Goal: Check status: Check status

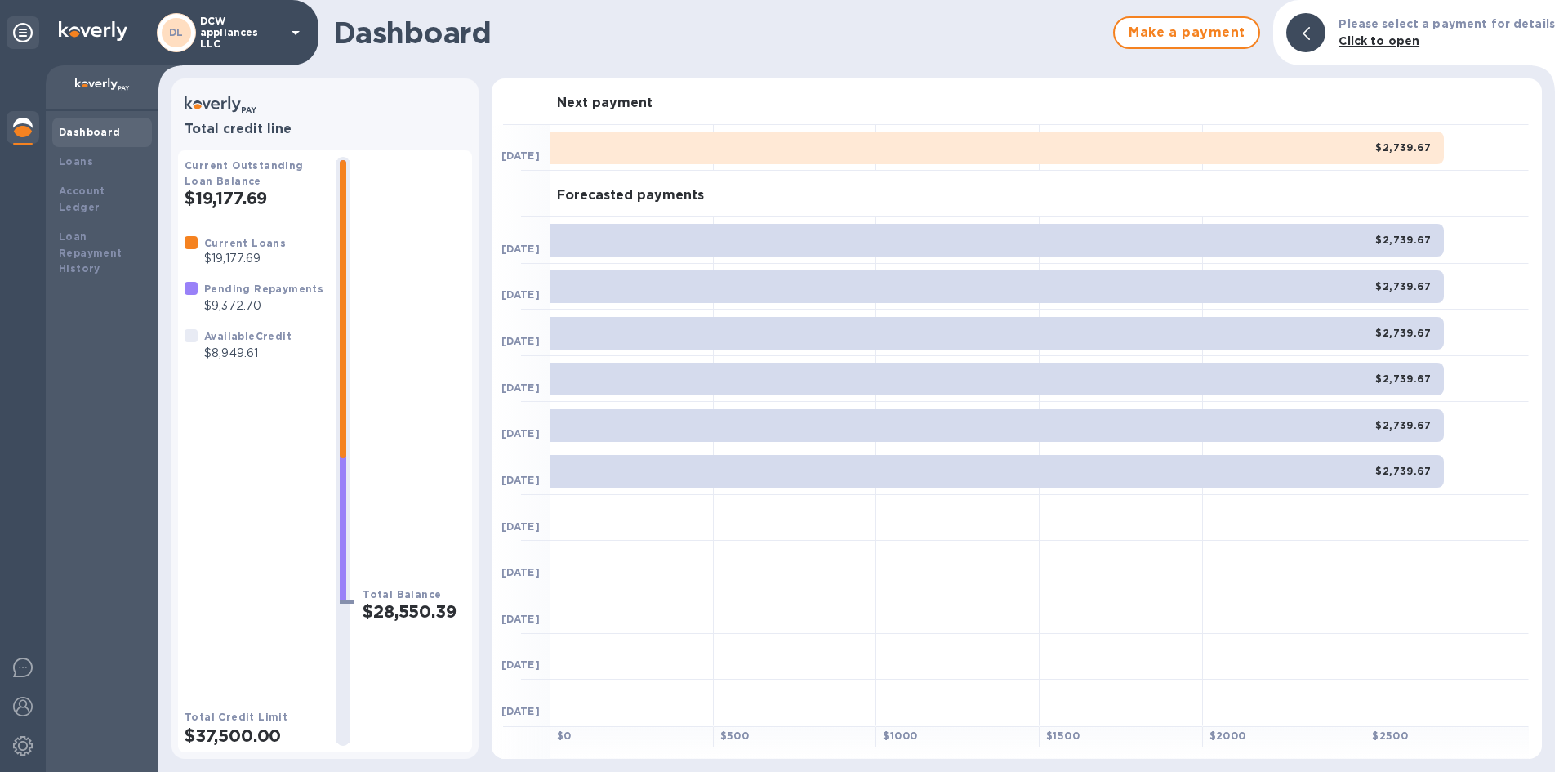
click at [250, 738] on h2 "$37,500.00" at bounding box center [253, 736] width 139 height 20
click at [103, 166] on div "Loans" at bounding box center [101, 162] width 87 height 17
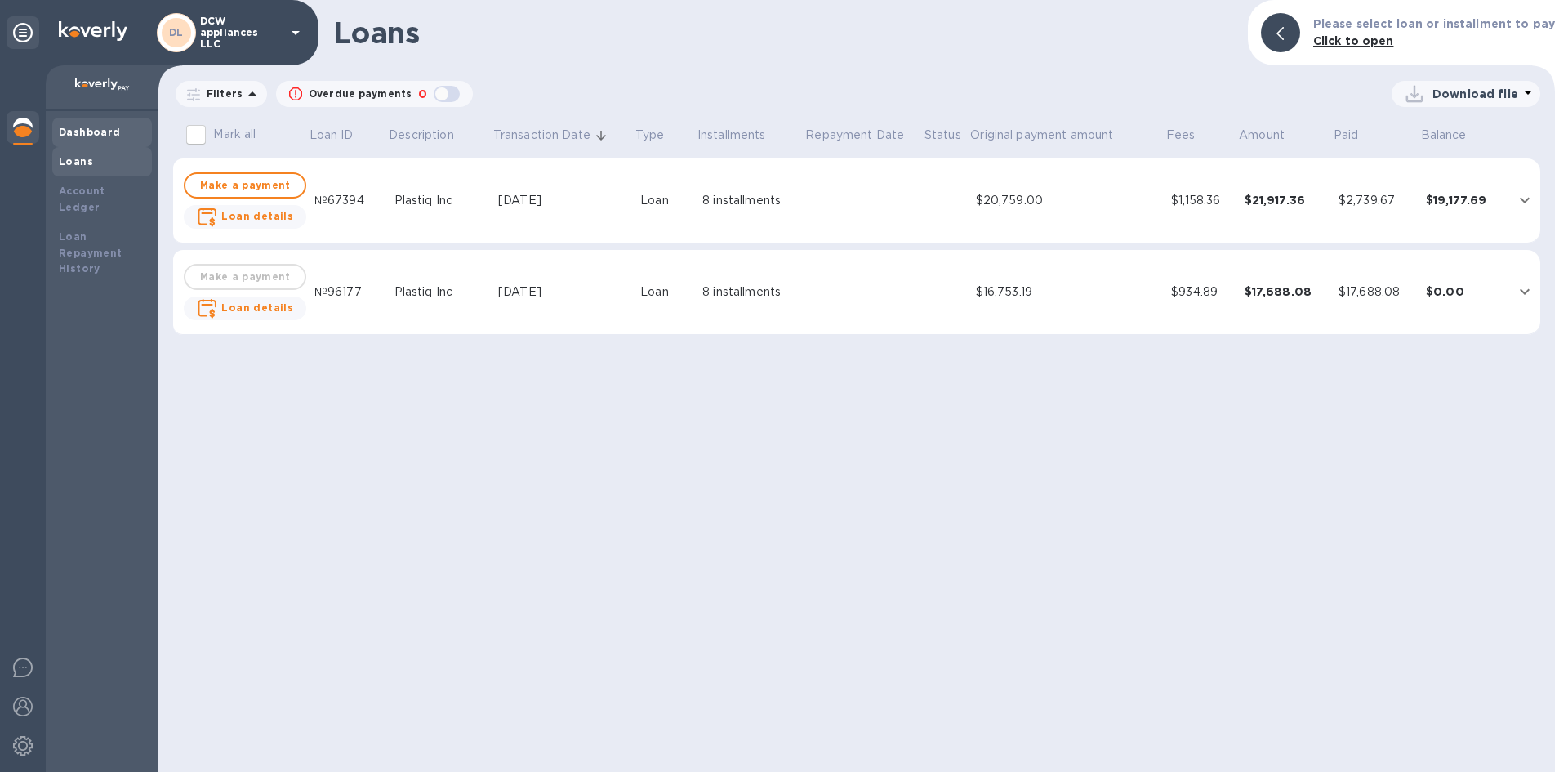
click at [105, 129] on b "Dashboard" at bounding box center [89, 131] width 62 height 12
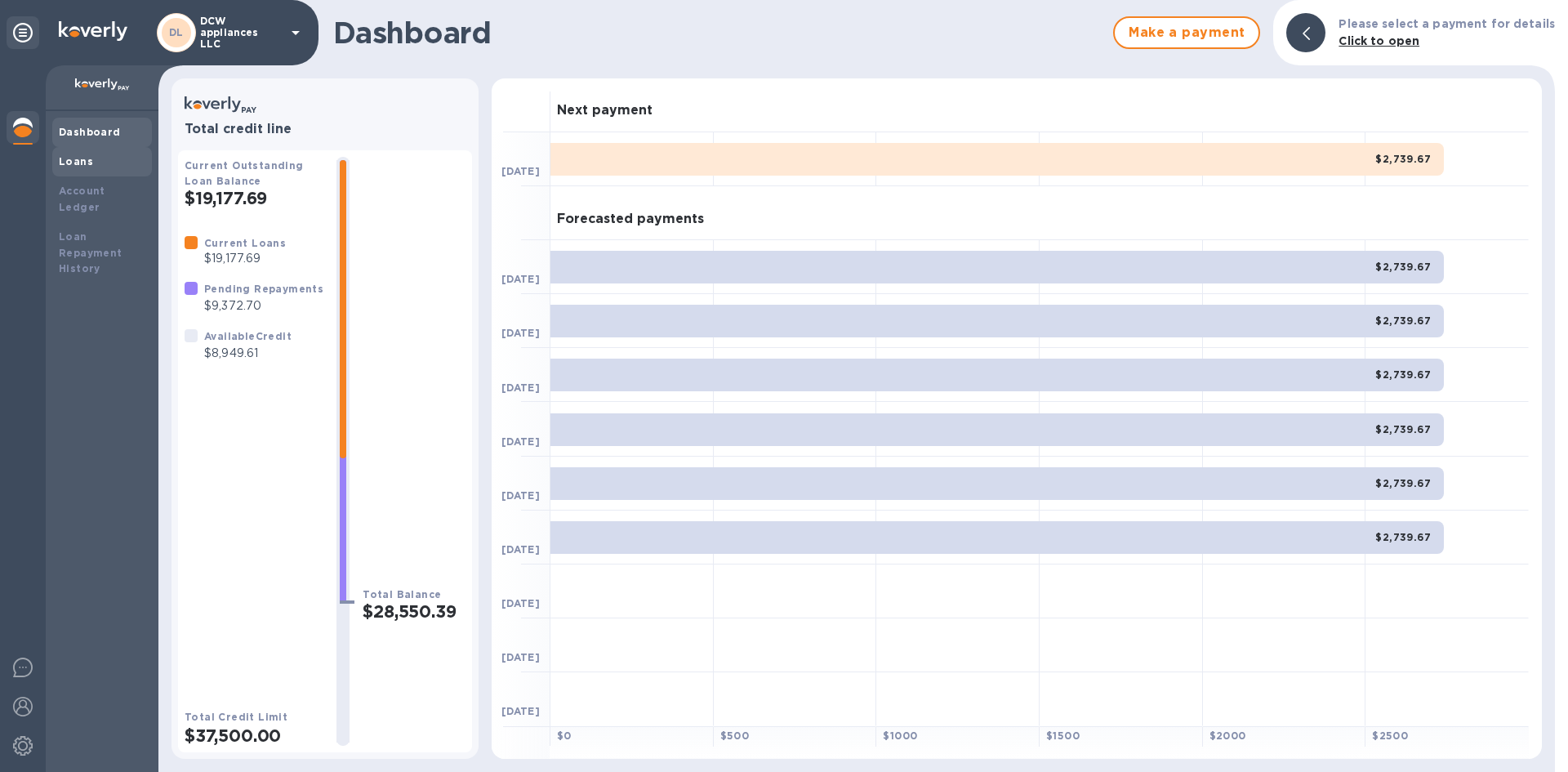
click at [109, 156] on div "Loans" at bounding box center [101, 162] width 87 height 17
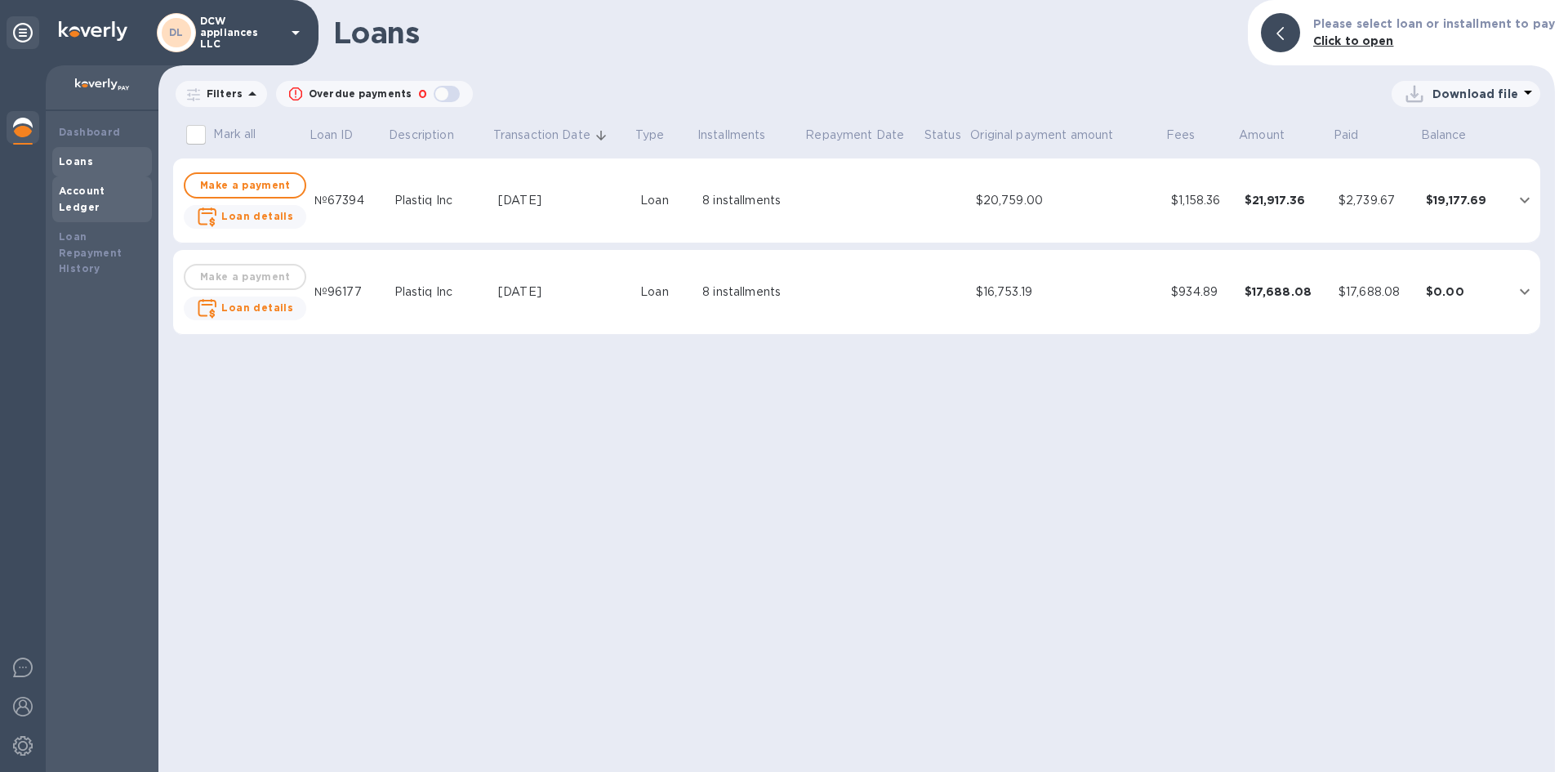
click at [105, 190] on b "Account Ledger" at bounding box center [82, 198] width 47 height 29
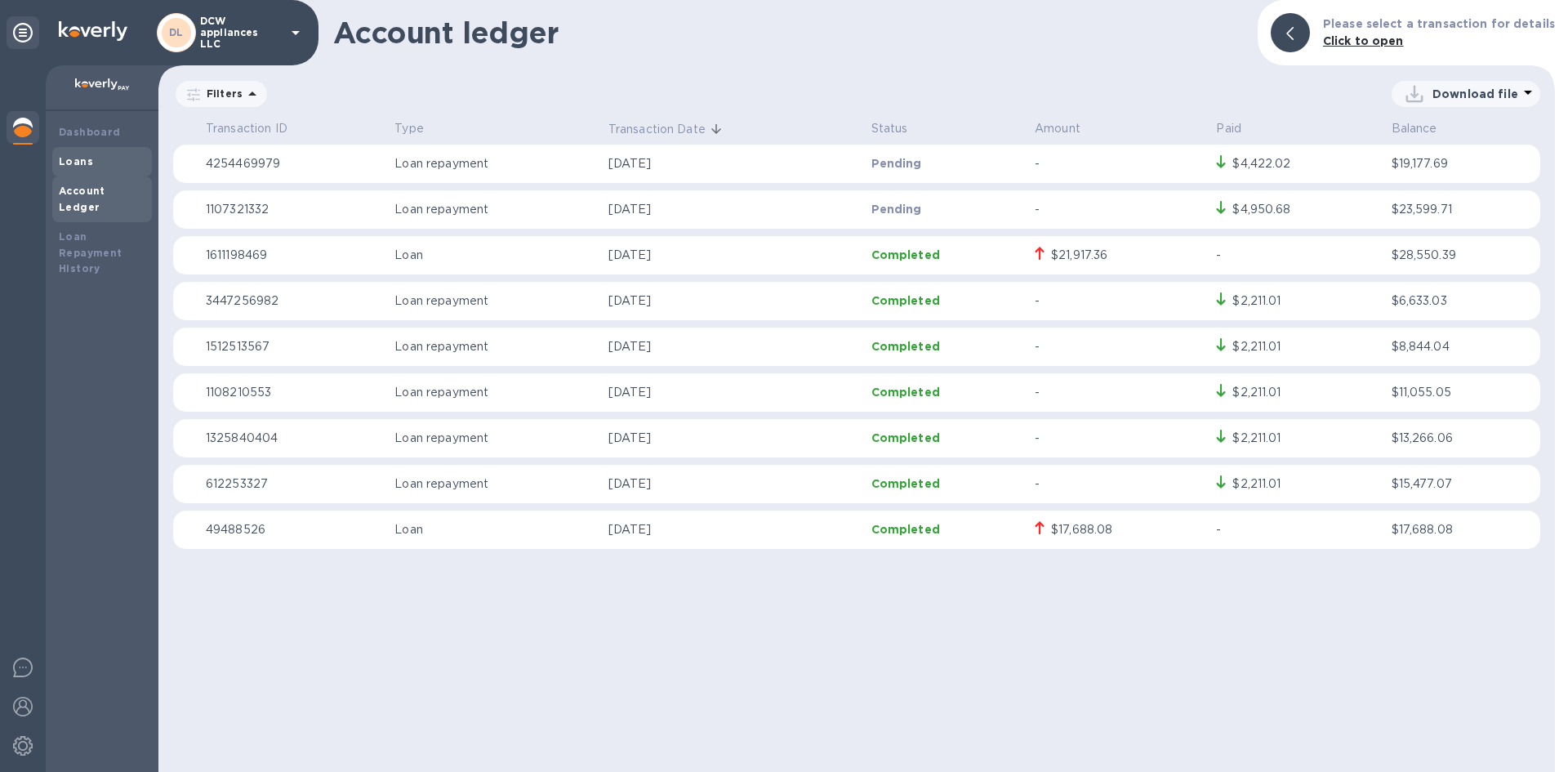
click at [115, 169] on div "Loans" at bounding box center [101, 162] width 87 height 17
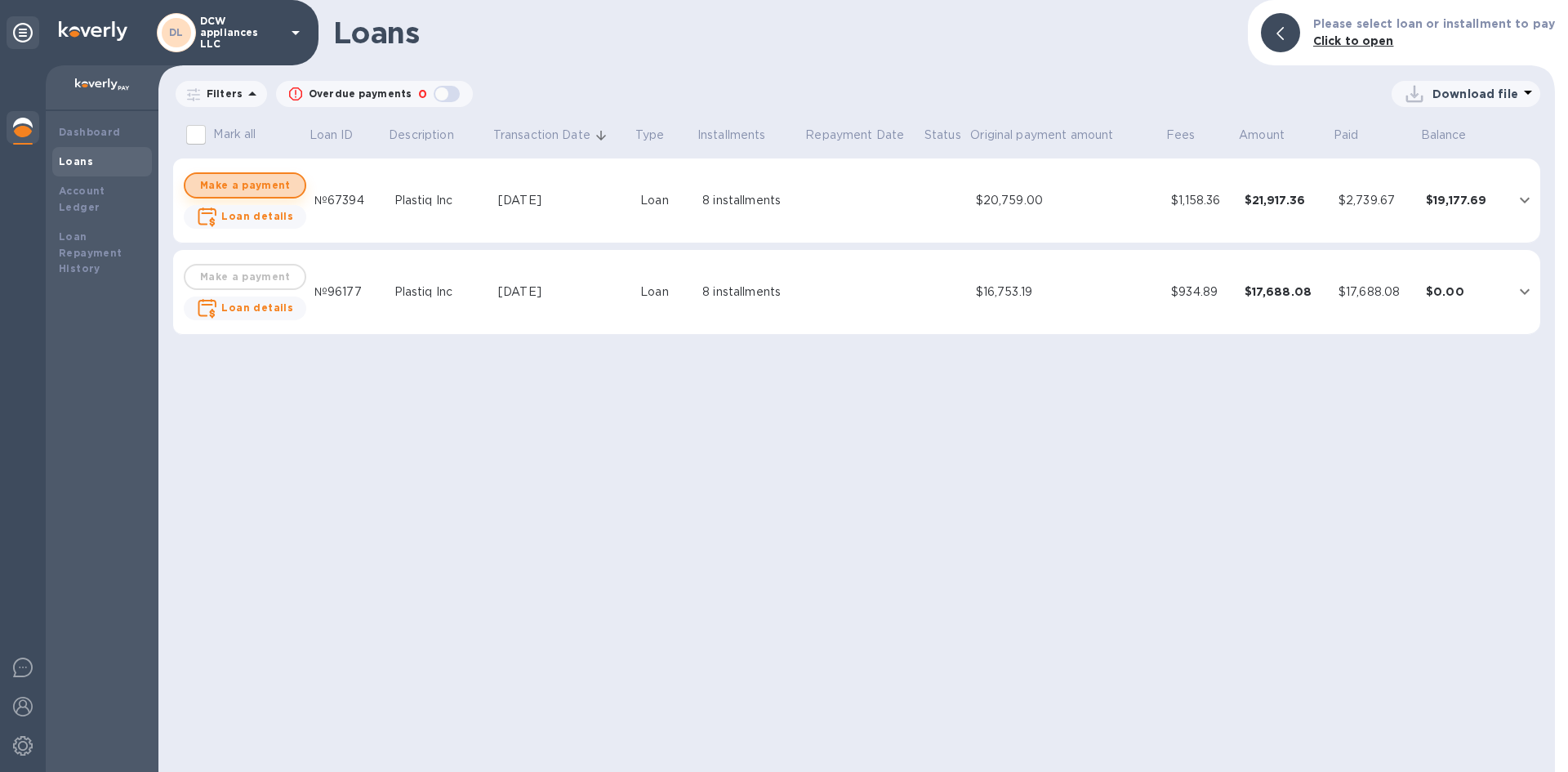
click at [244, 183] on span "Make a payment" at bounding box center [245, 185] width 93 height 20
checkbox input "true"
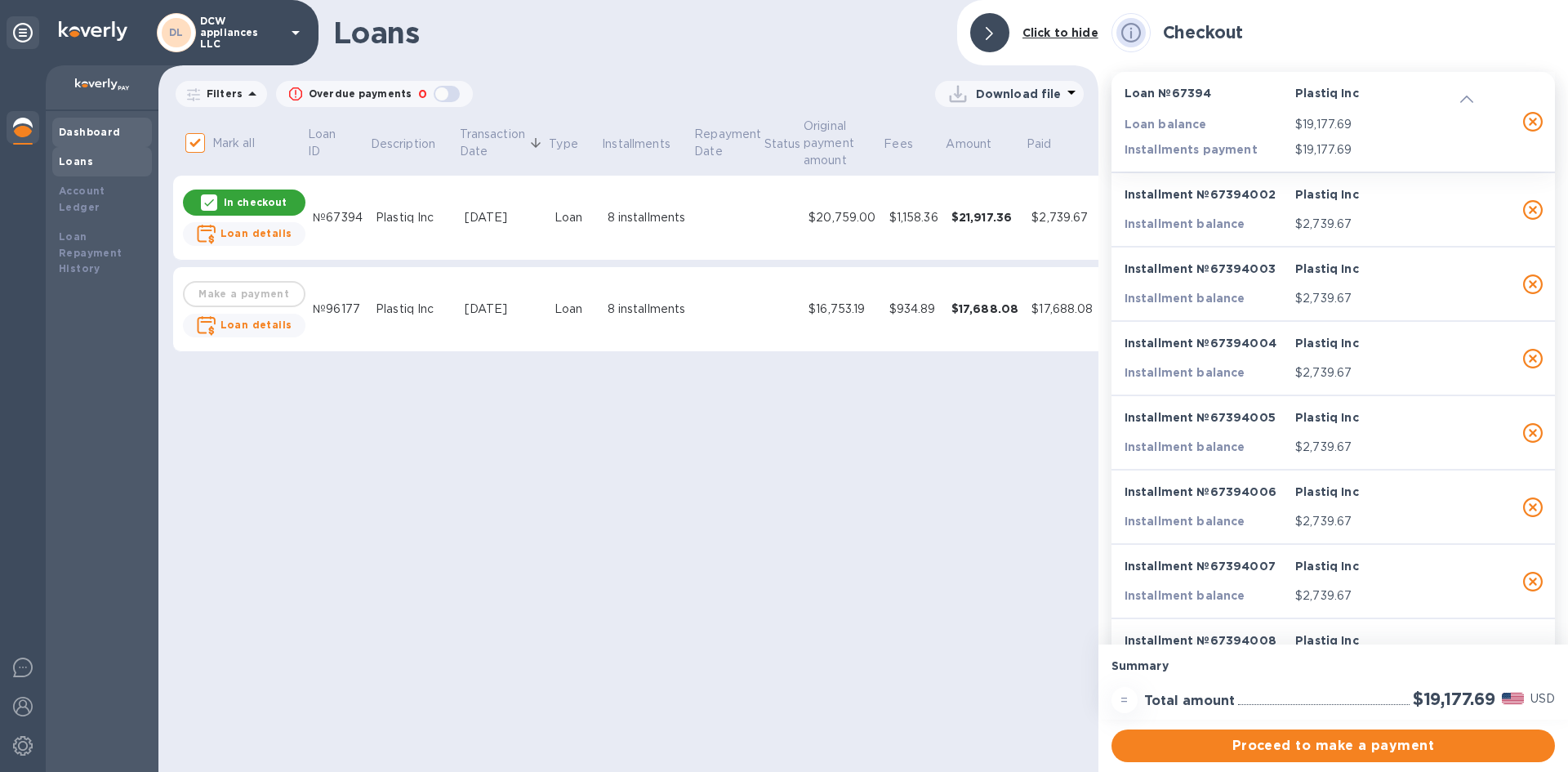
click at [115, 129] on b "Dashboard" at bounding box center [89, 131] width 62 height 12
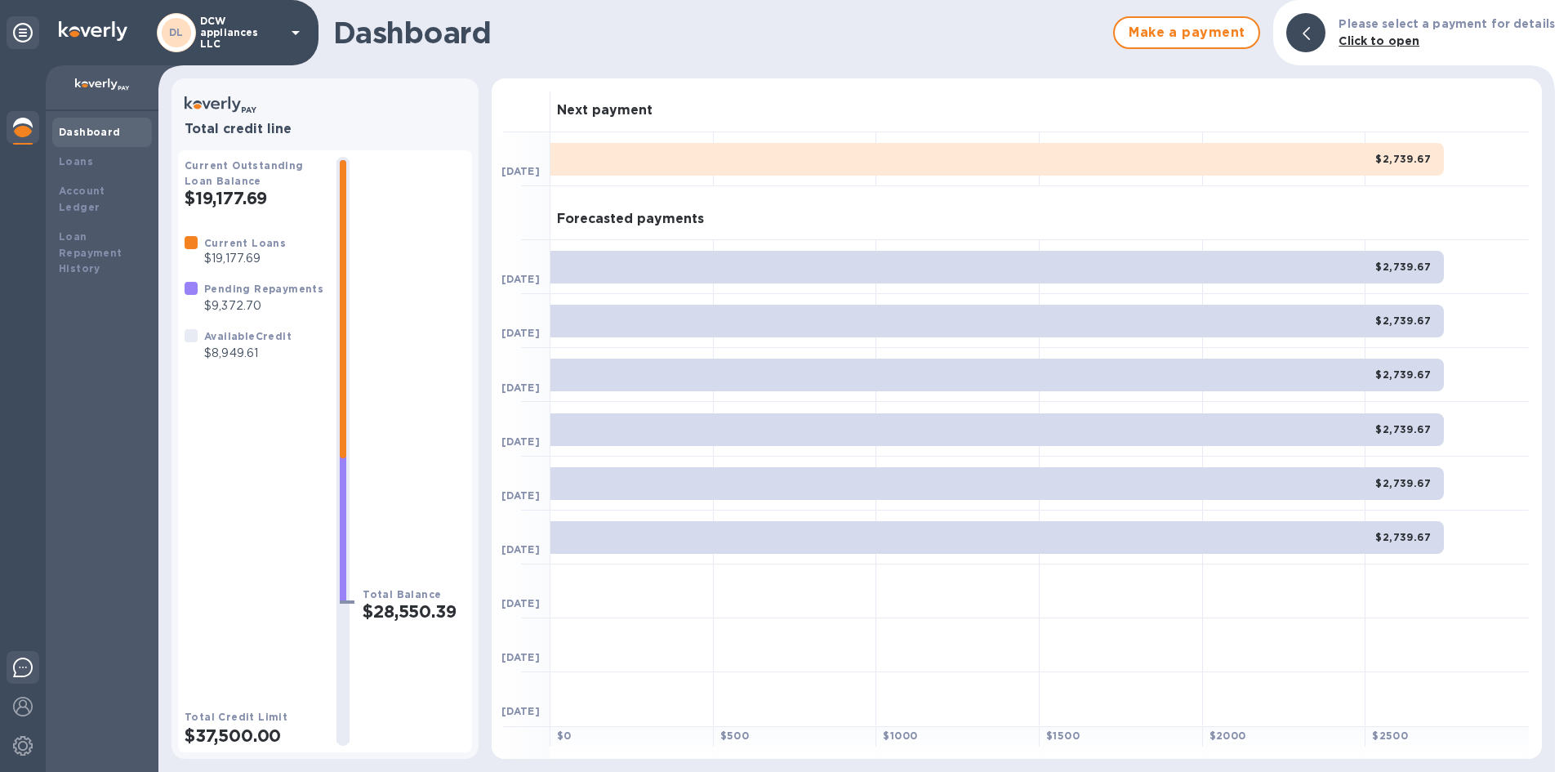
click at [25, 663] on img at bounding box center [22, 667] width 20 height 20
click at [129, 199] on div "Account Ledger" at bounding box center [101, 198] width 100 height 46
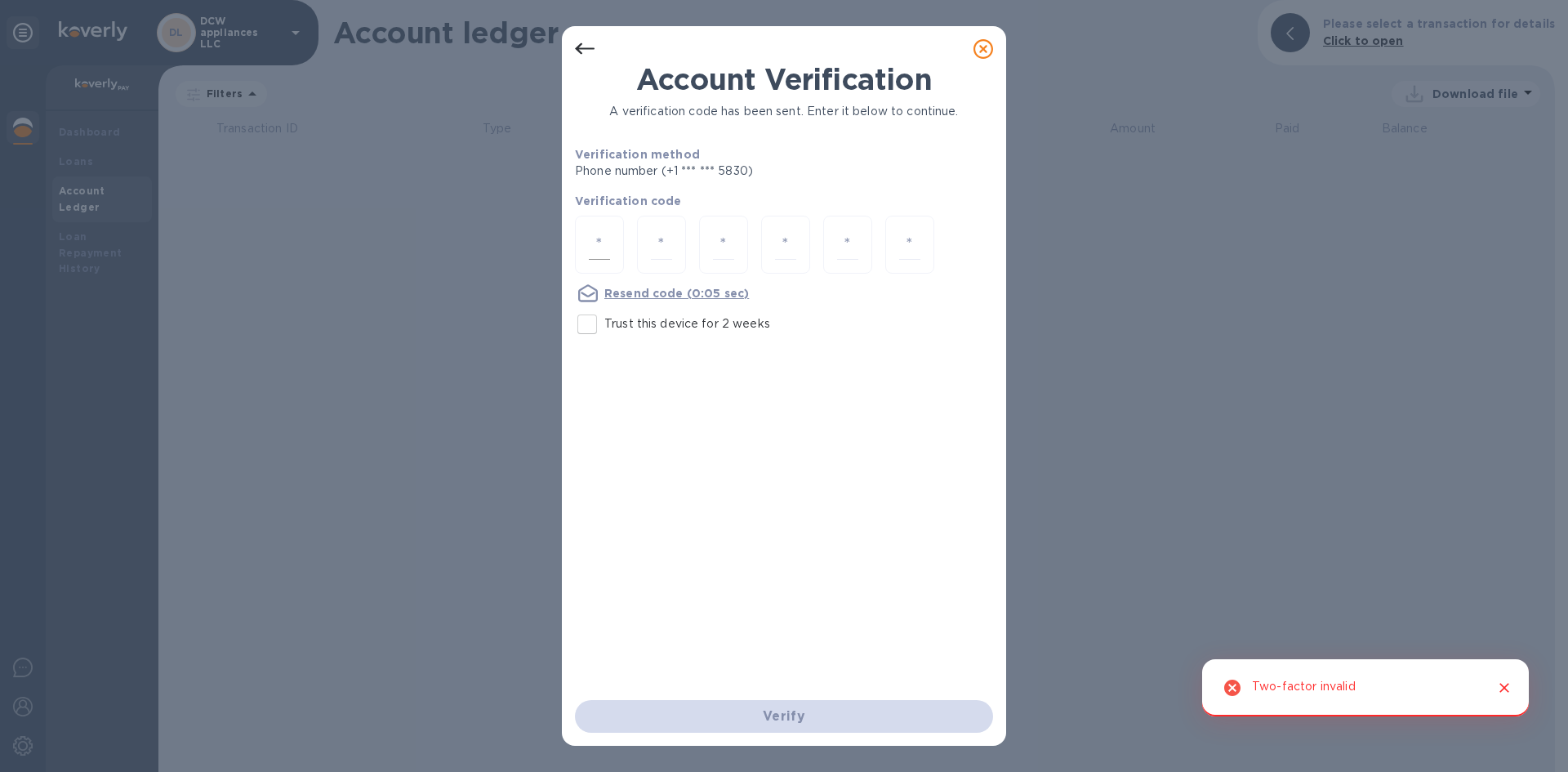
click at [596, 242] on input "number" at bounding box center [599, 244] width 21 height 30
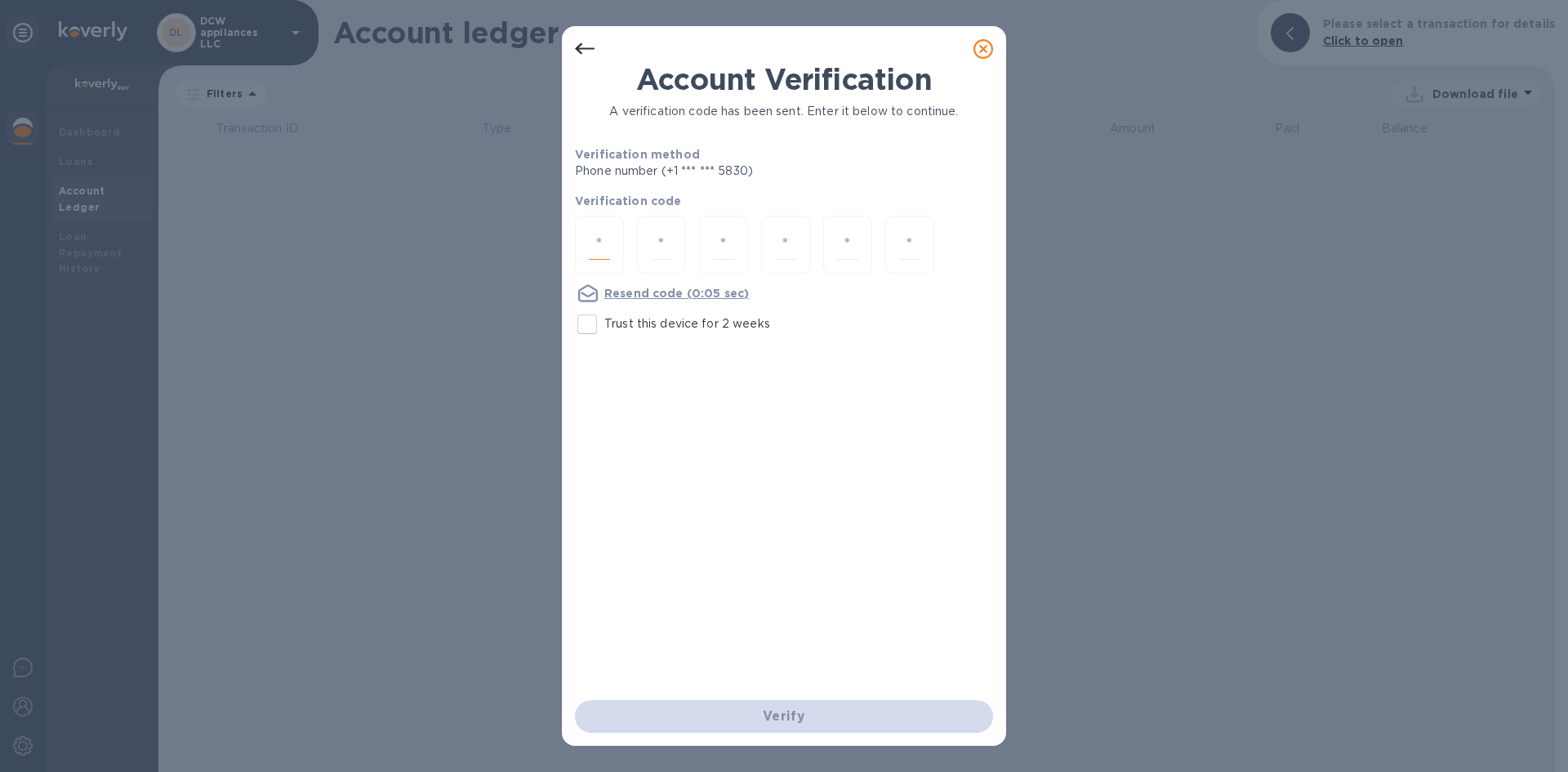
type input "9"
type input "2"
type input "8"
type input "7"
type input "3"
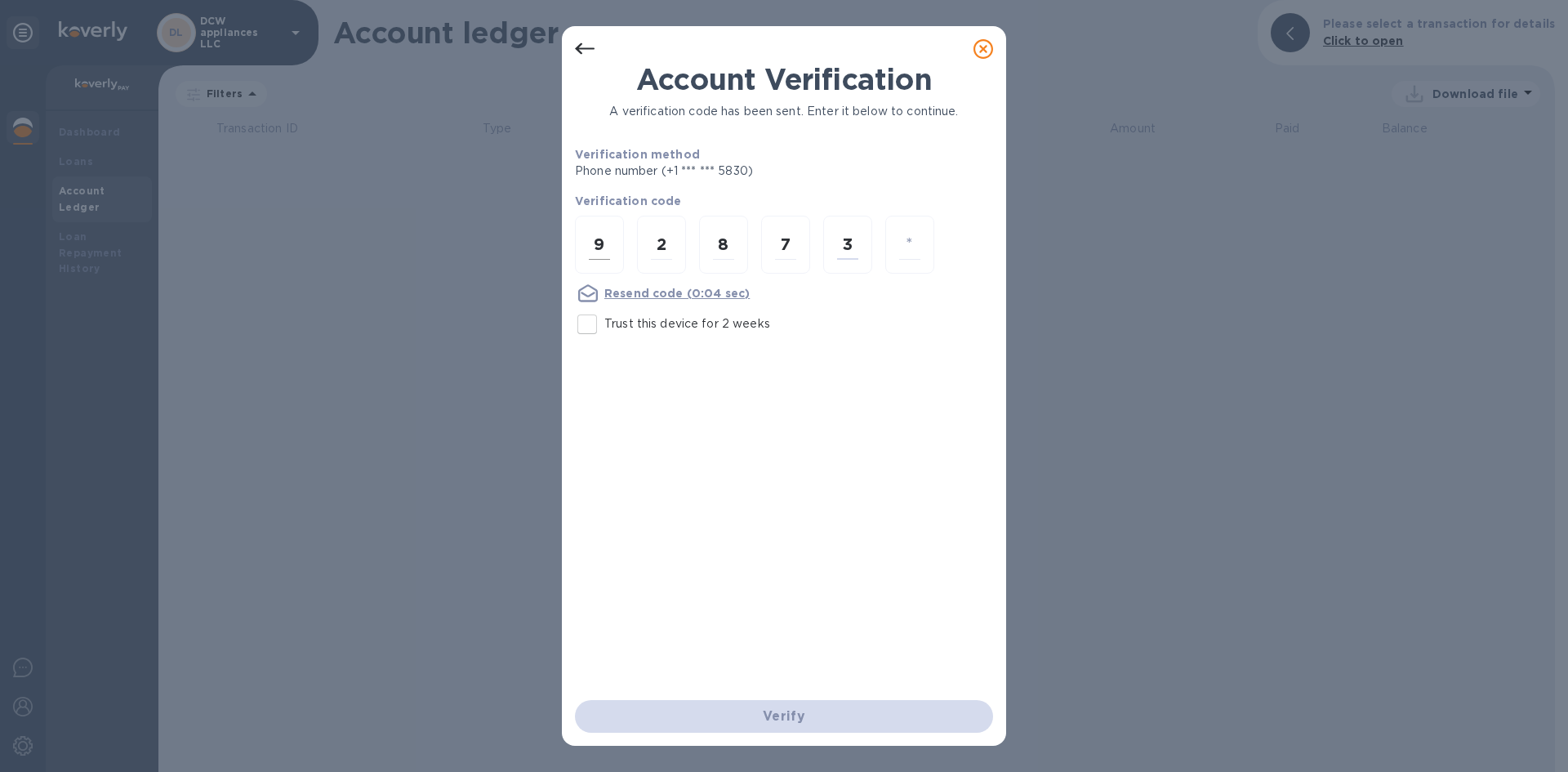
type input "3"
click at [596, 240] on input "number" at bounding box center [599, 244] width 21 height 30
type input "9"
type input "3"
type input "8"
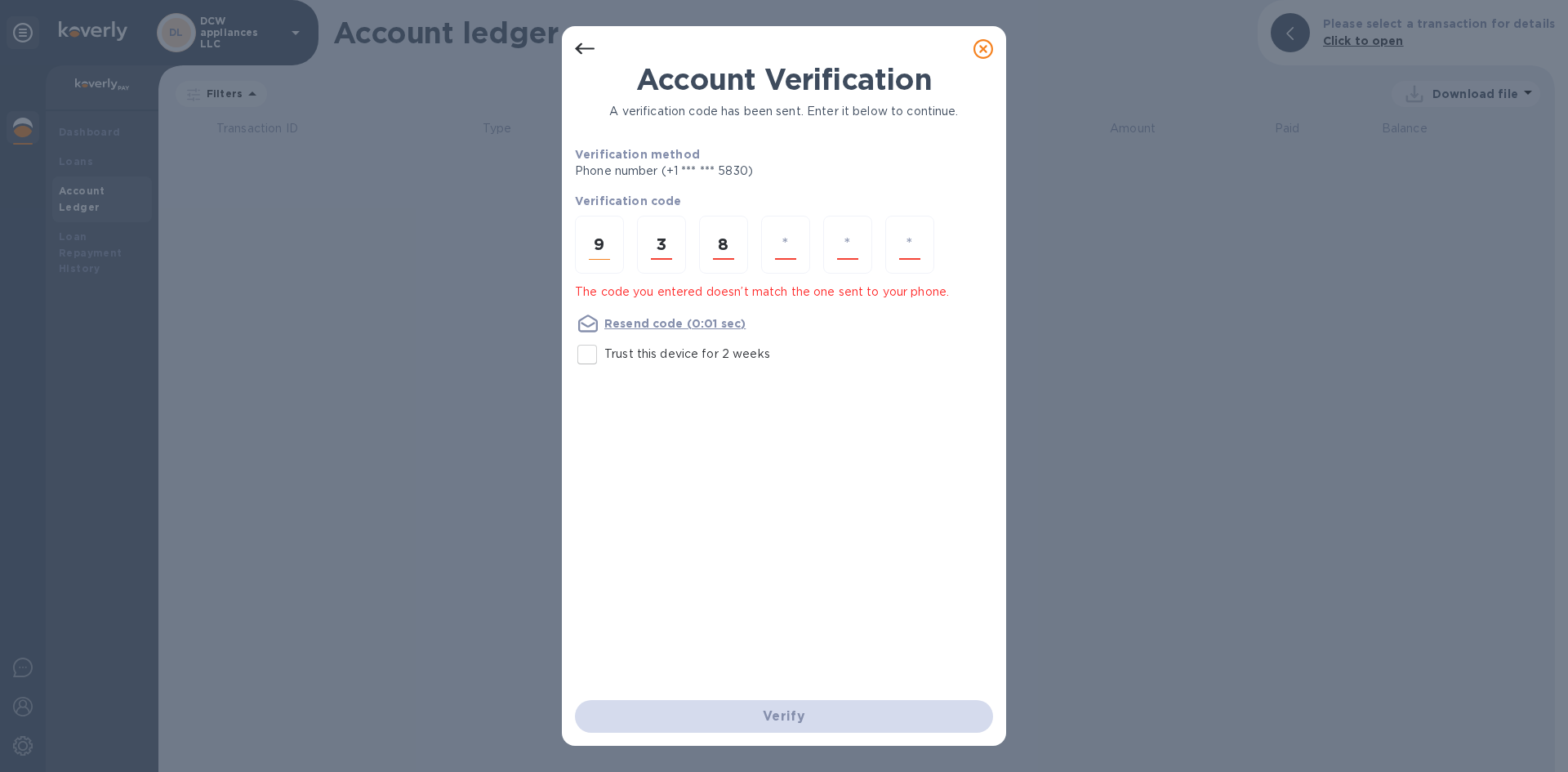
type input "7"
type input "3"
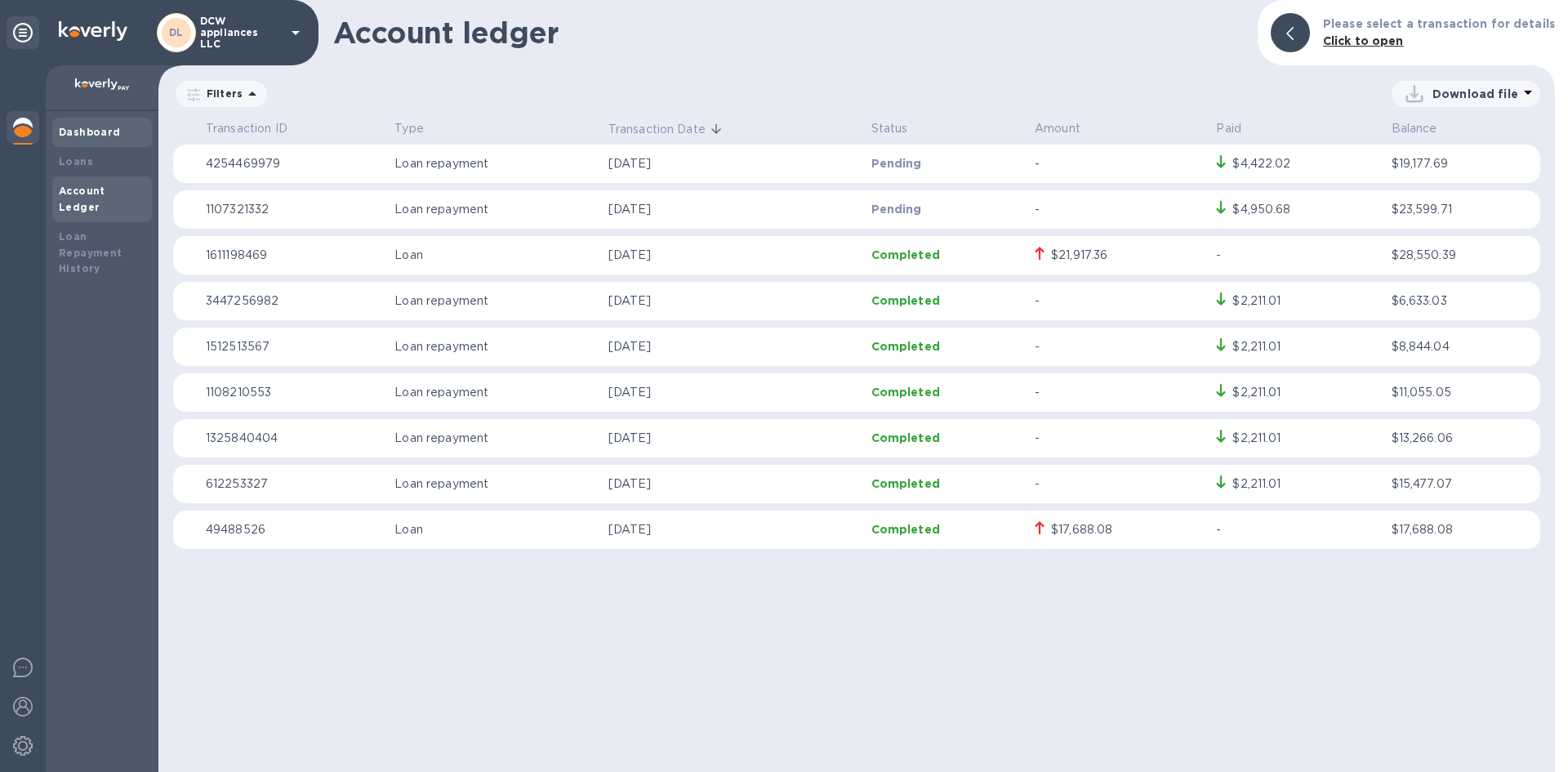
click at [82, 124] on div "Dashboard" at bounding box center [101, 132] width 87 height 17
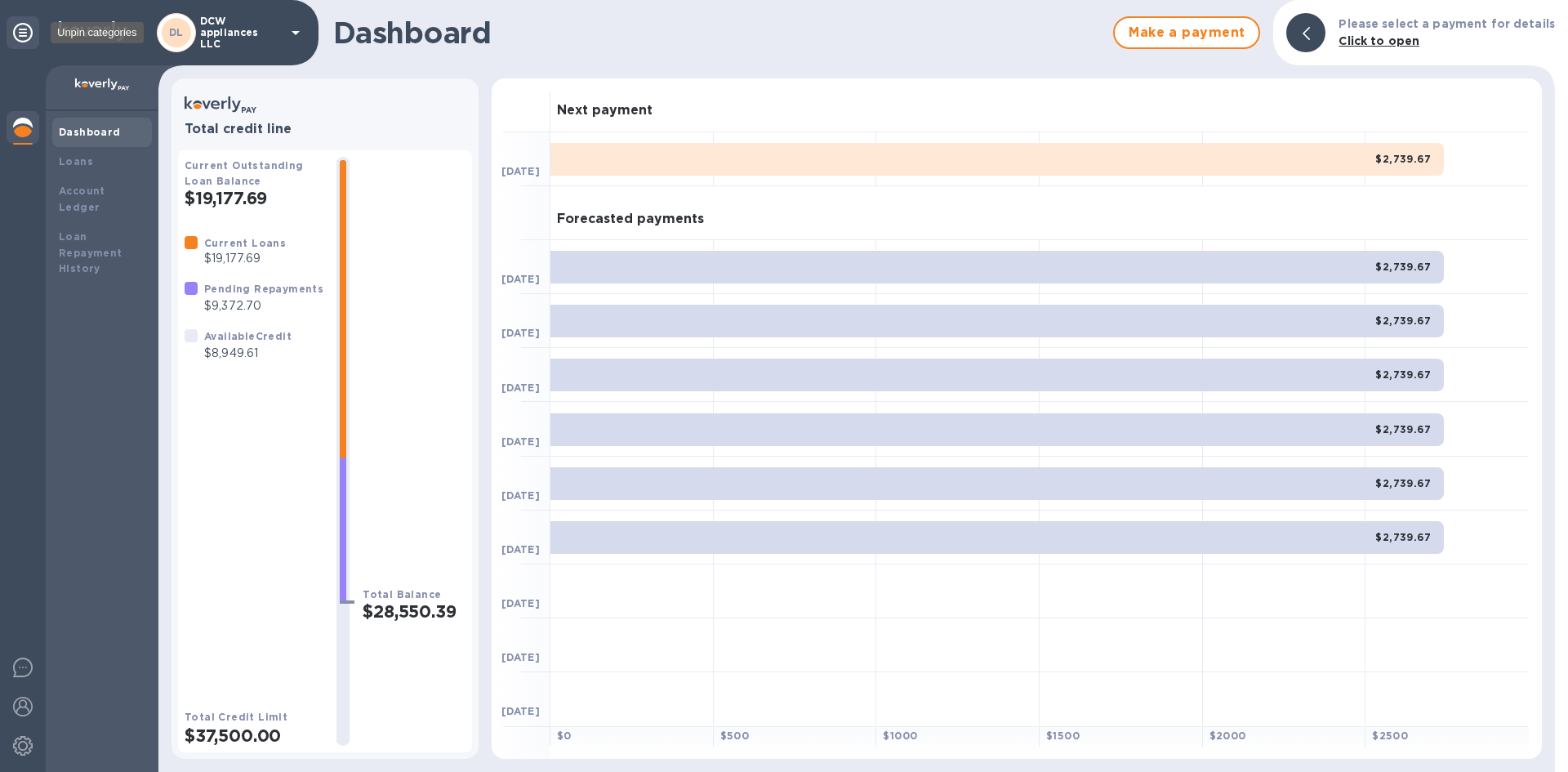
click at [20, 25] on icon at bounding box center [22, 33] width 20 height 20
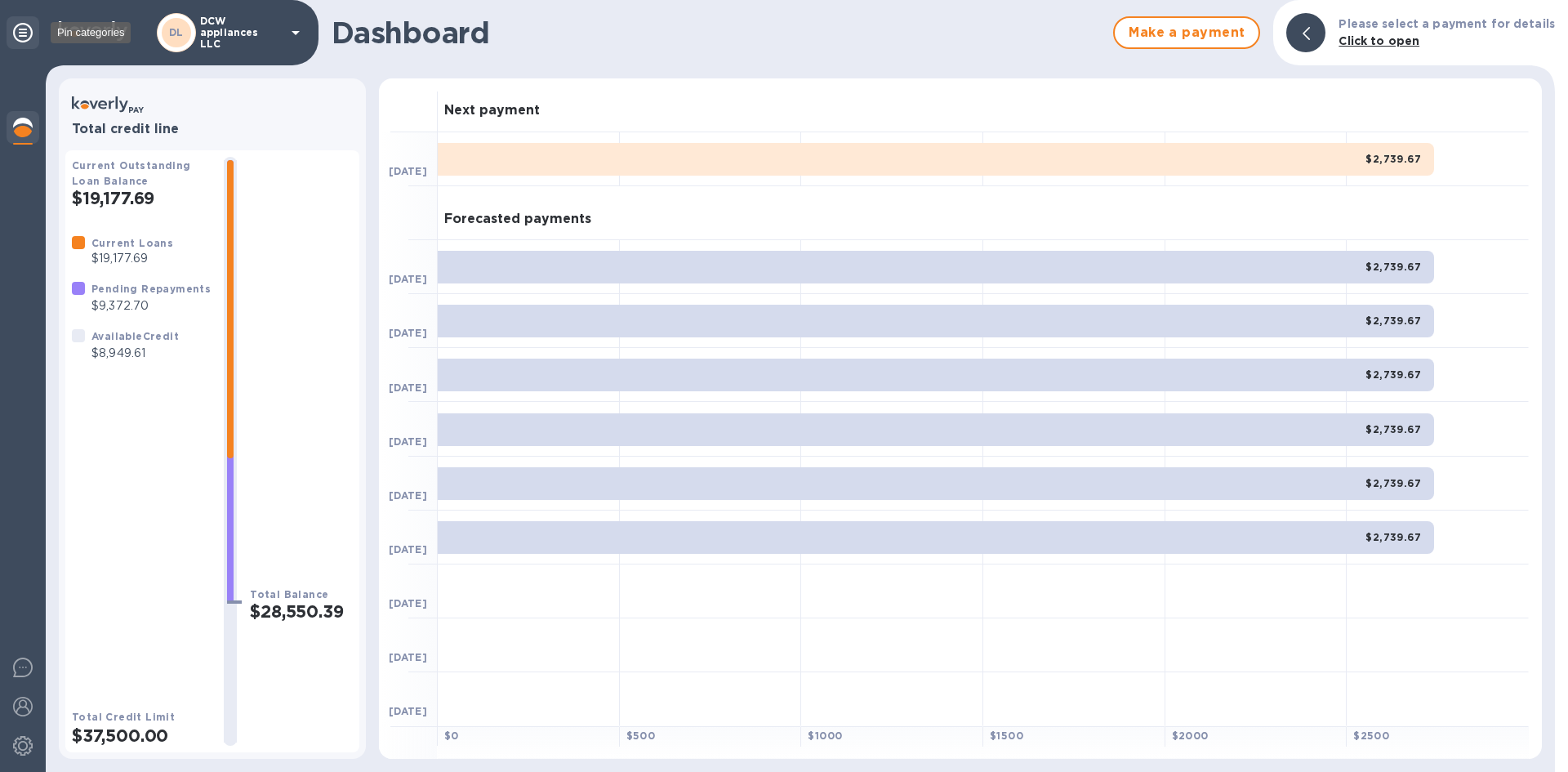
click at [20, 25] on icon at bounding box center [22, 33] width 20 height 20
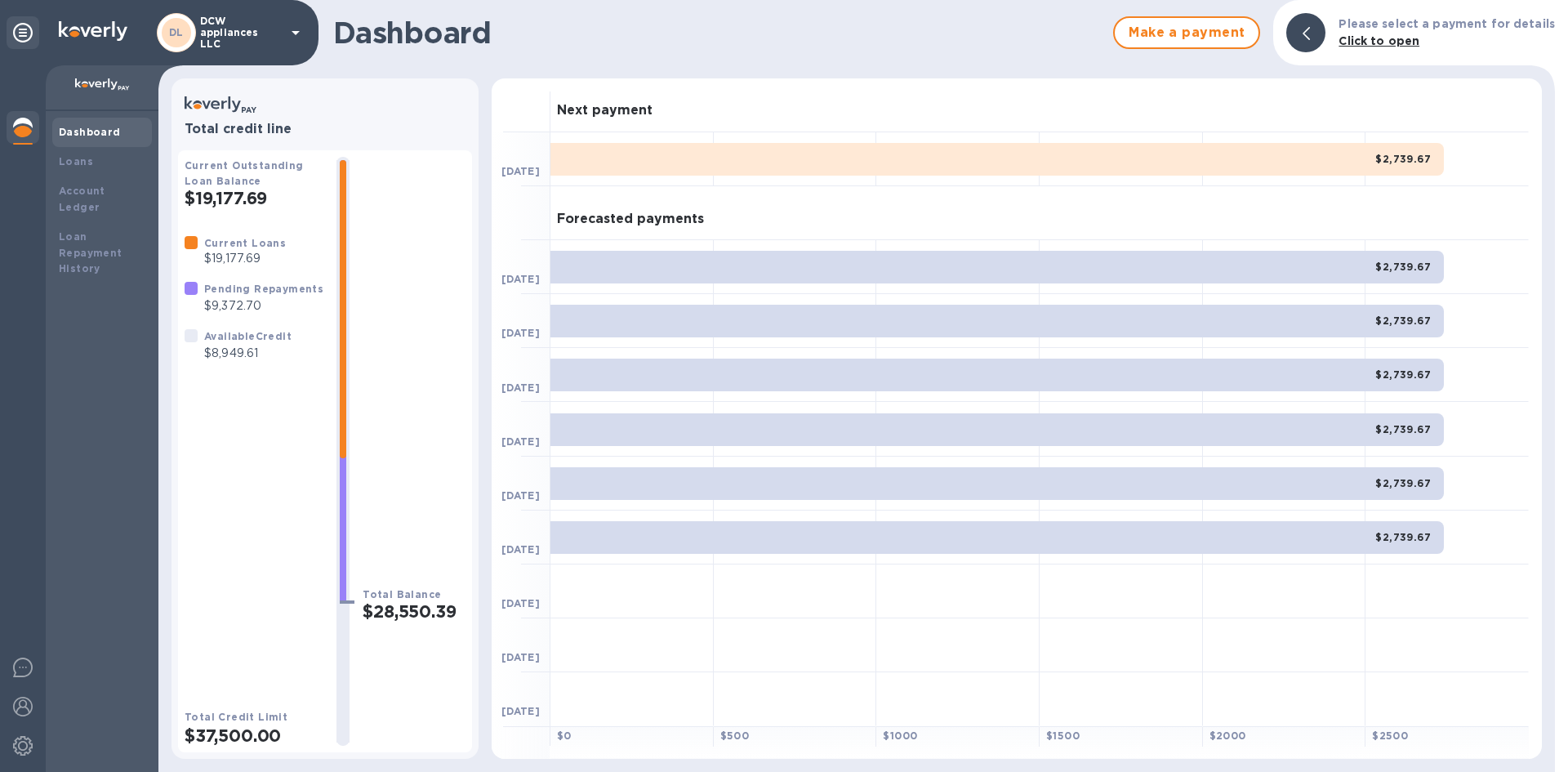
click at [110, 85] on img at bounding box center [102, 85] width 55 height 13
click at [296, 20] on div "DL DCW appliances LLC" at bounding box center [231, 33] width 149 height 39
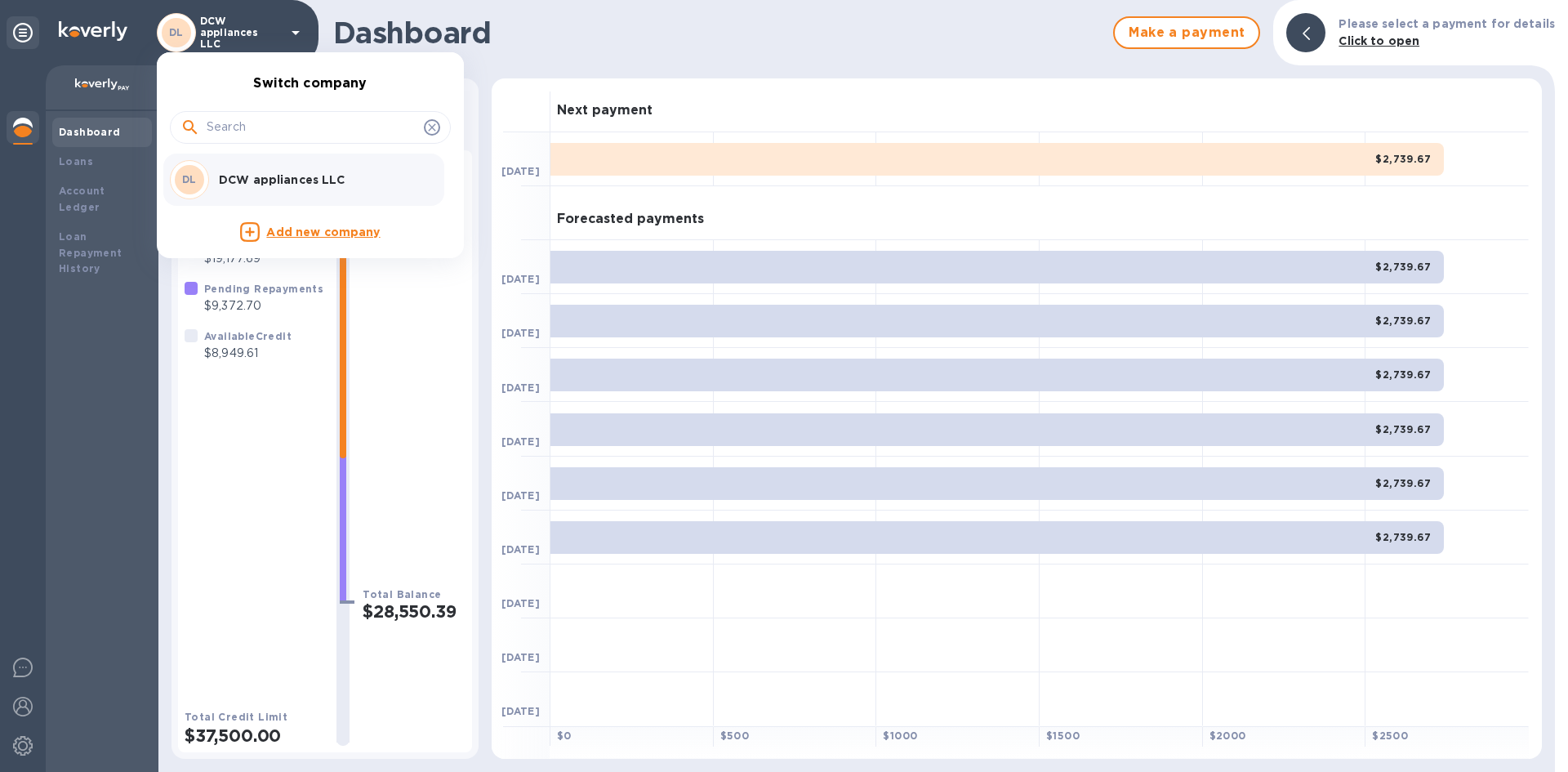
click at [296, 20] on div at bounding box center [784, 386] width 1568 height 772
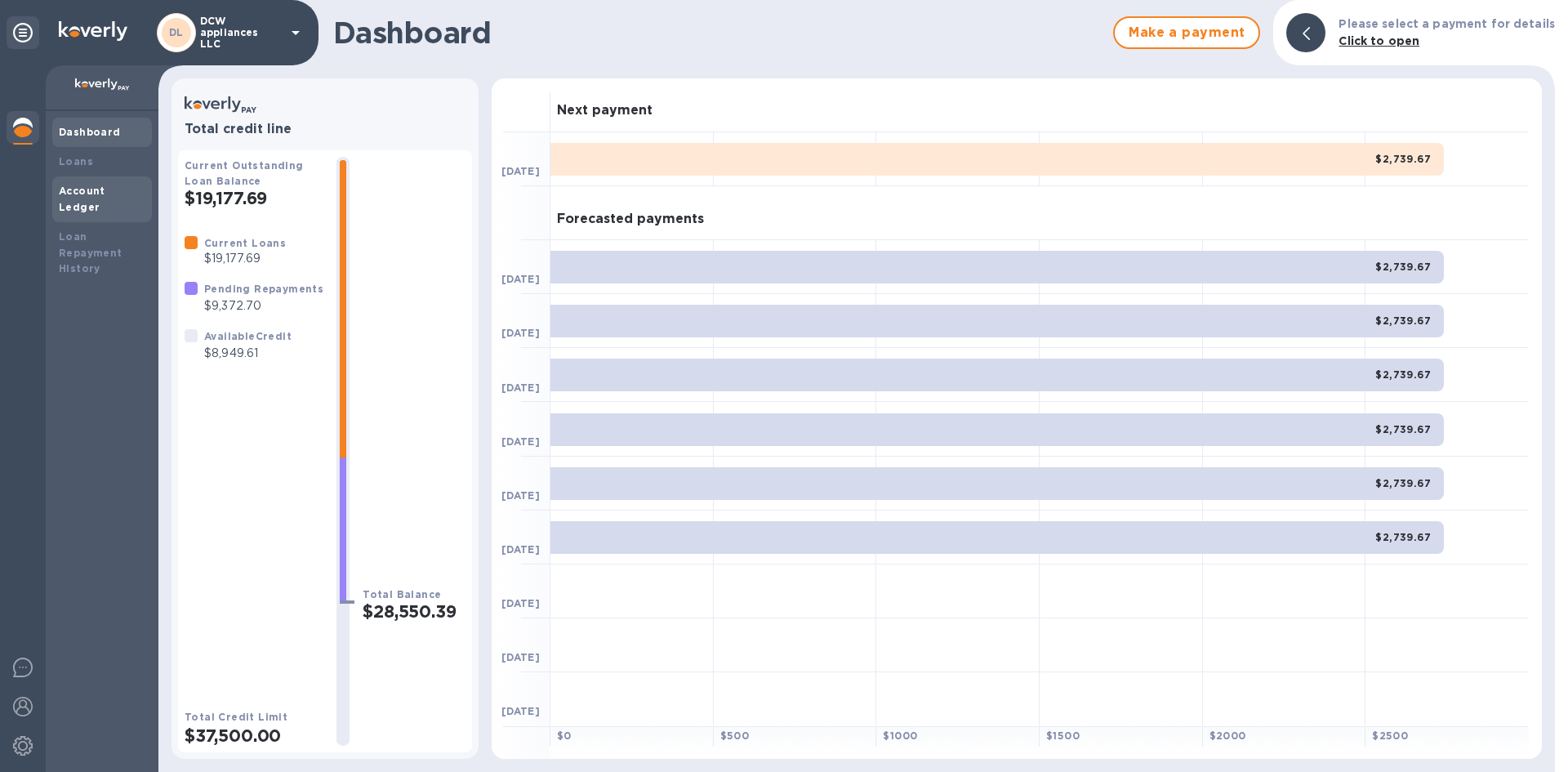
click at [79, 184] on b "Account Ledger" at bounding box center [82, 198] width 47 height 29
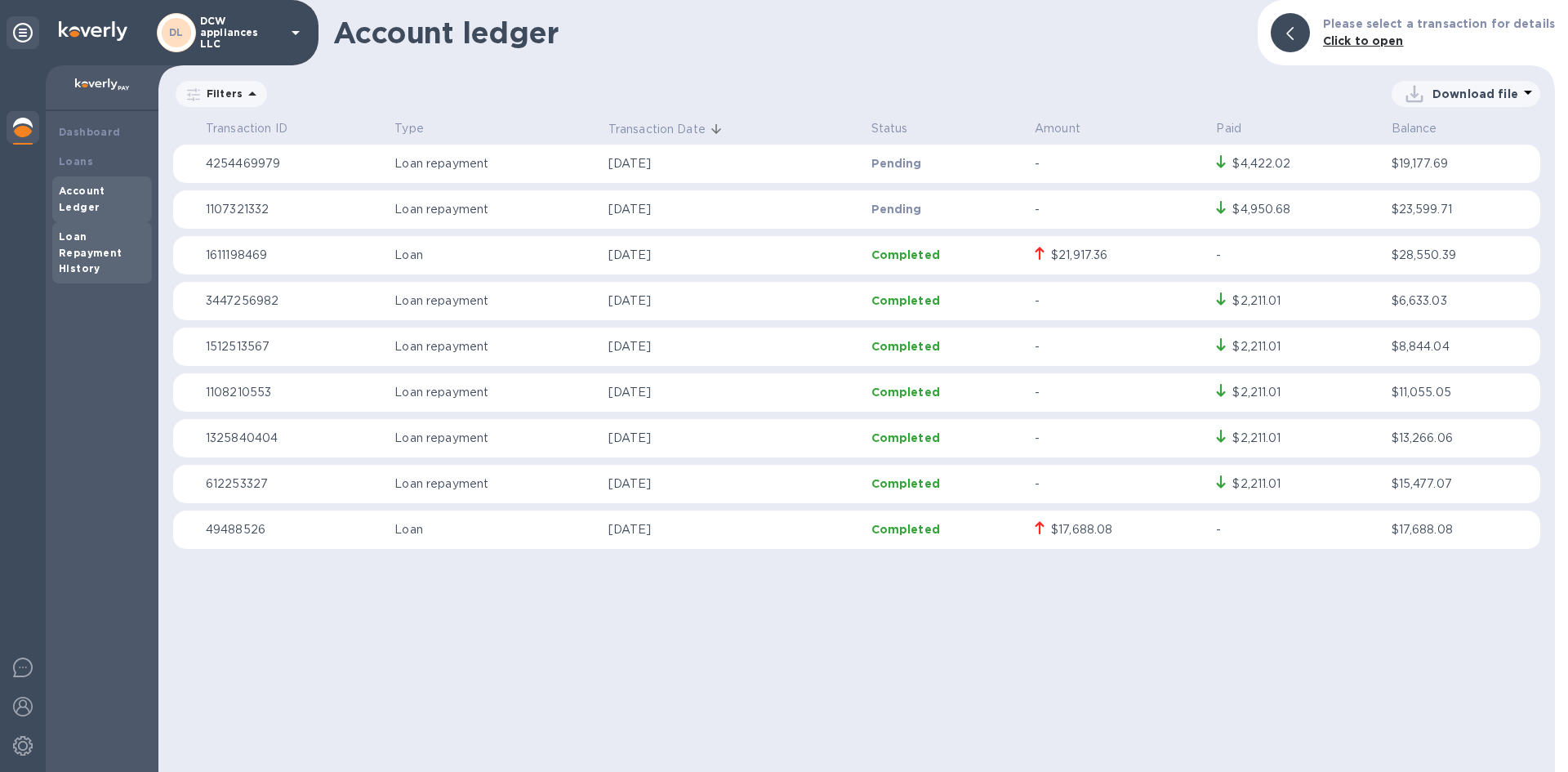
click at [92, 229] on div "Loan Repayment History" at bounding box center [101, 253] width 87 height 49
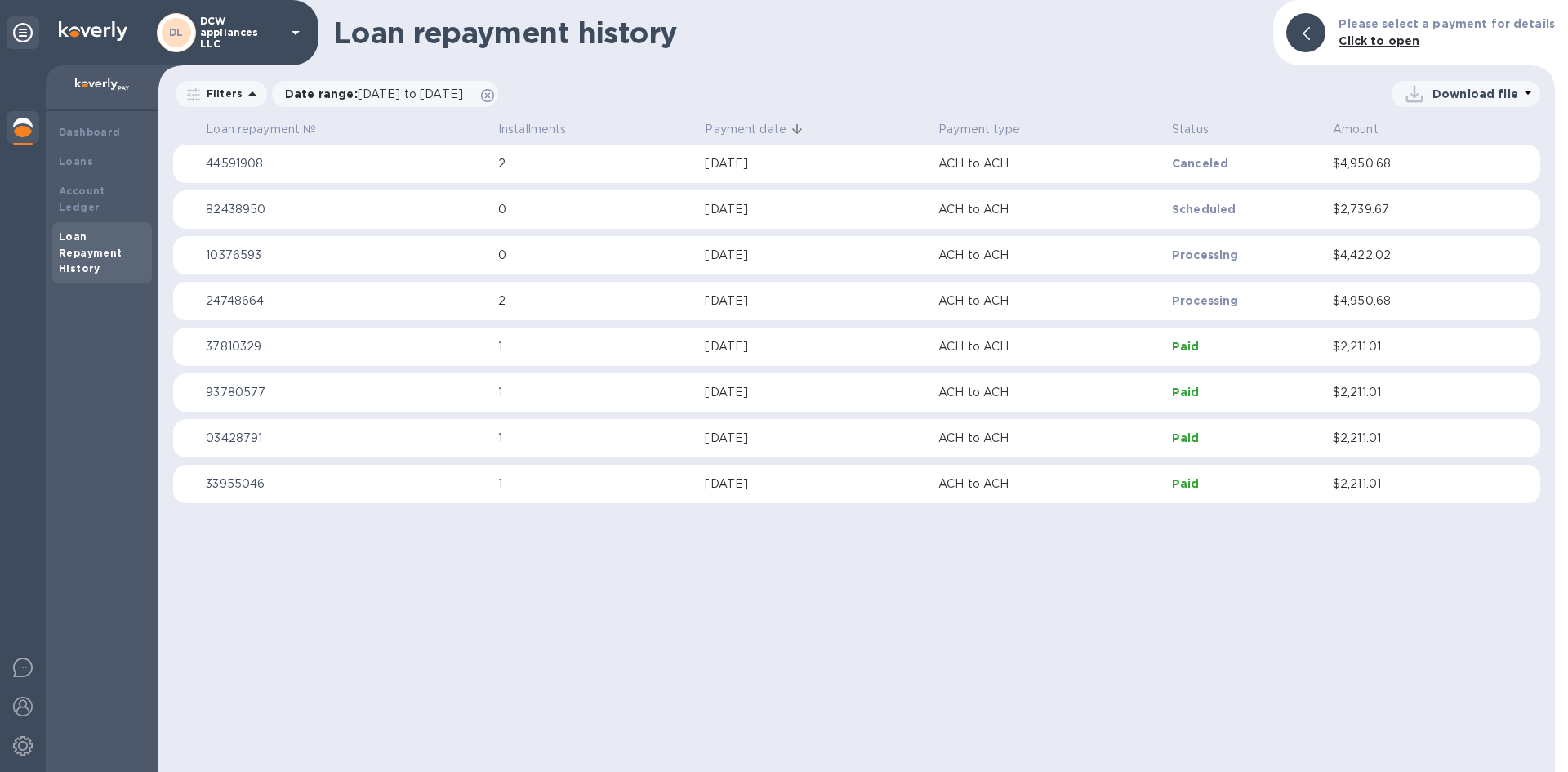
click at [792, 152] on td "Sep 8, 2025" at bounding box center [815, 164] width 234 height 39
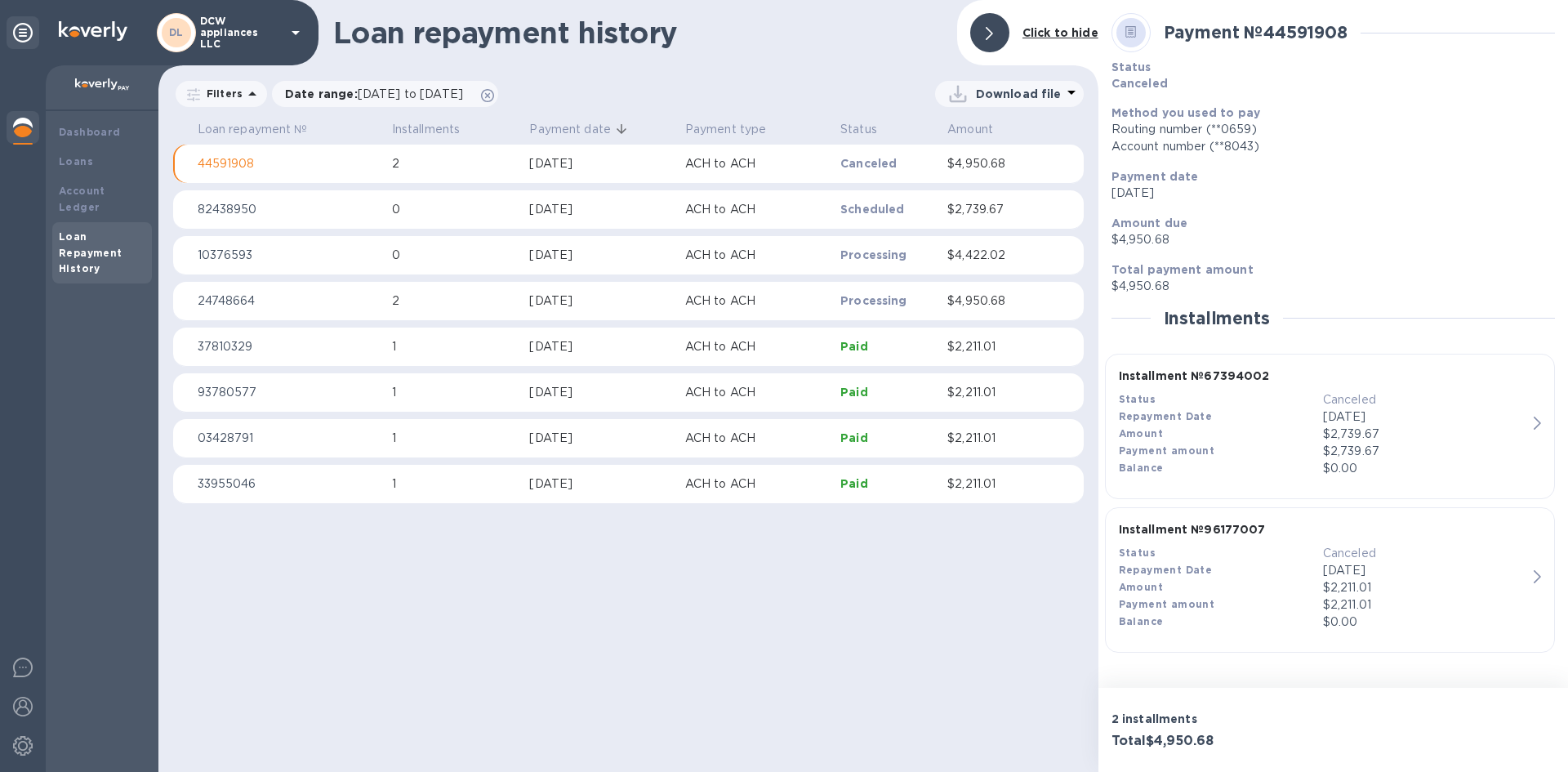
click at [490, 219] on td "0" at bounding box center [454, 210] width 138 height 39
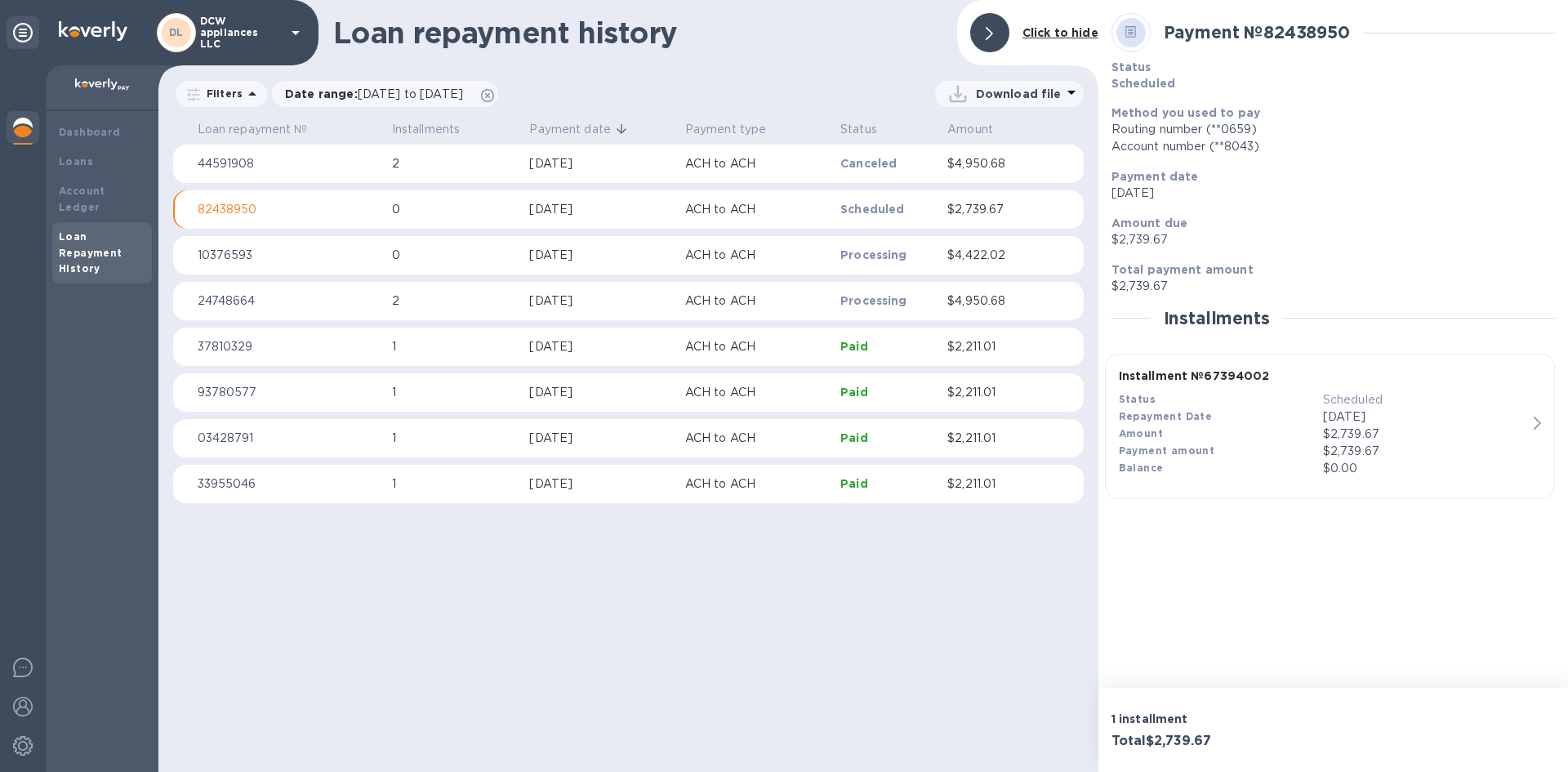
click at [480, 255] on p "0" at bounding box center [454, 255] width 125 height 17
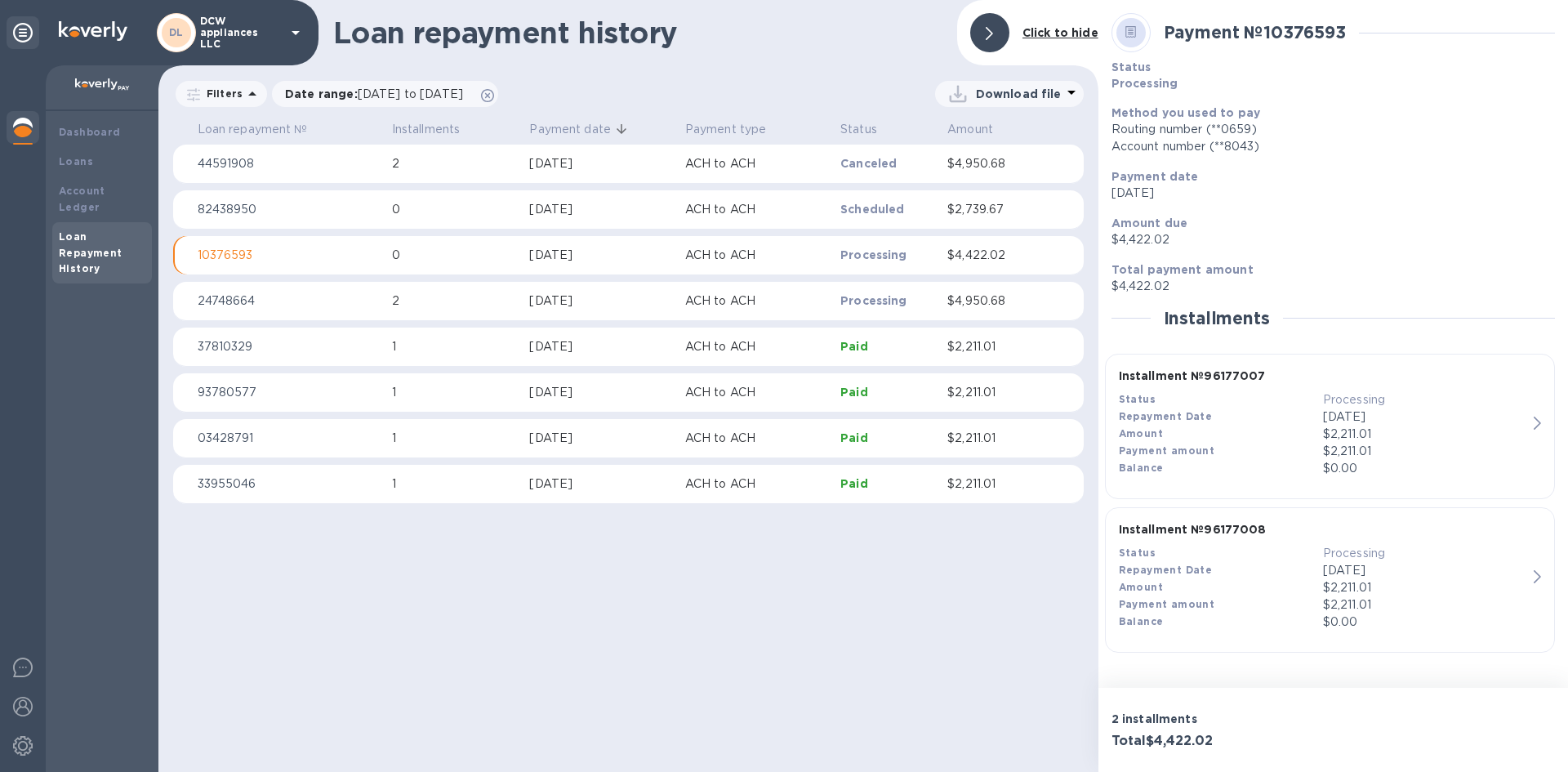
click at [539, 291] on td "Sep 1, 2025" at bounding box center [600, 302] width 155 height 39
click at [541, 258] on div "Sep 2, 2025" at bounding box center [600, 255] width 142 height 17
click at [18, 33] on icon at bounding box center [22, 33] width 20 height 20
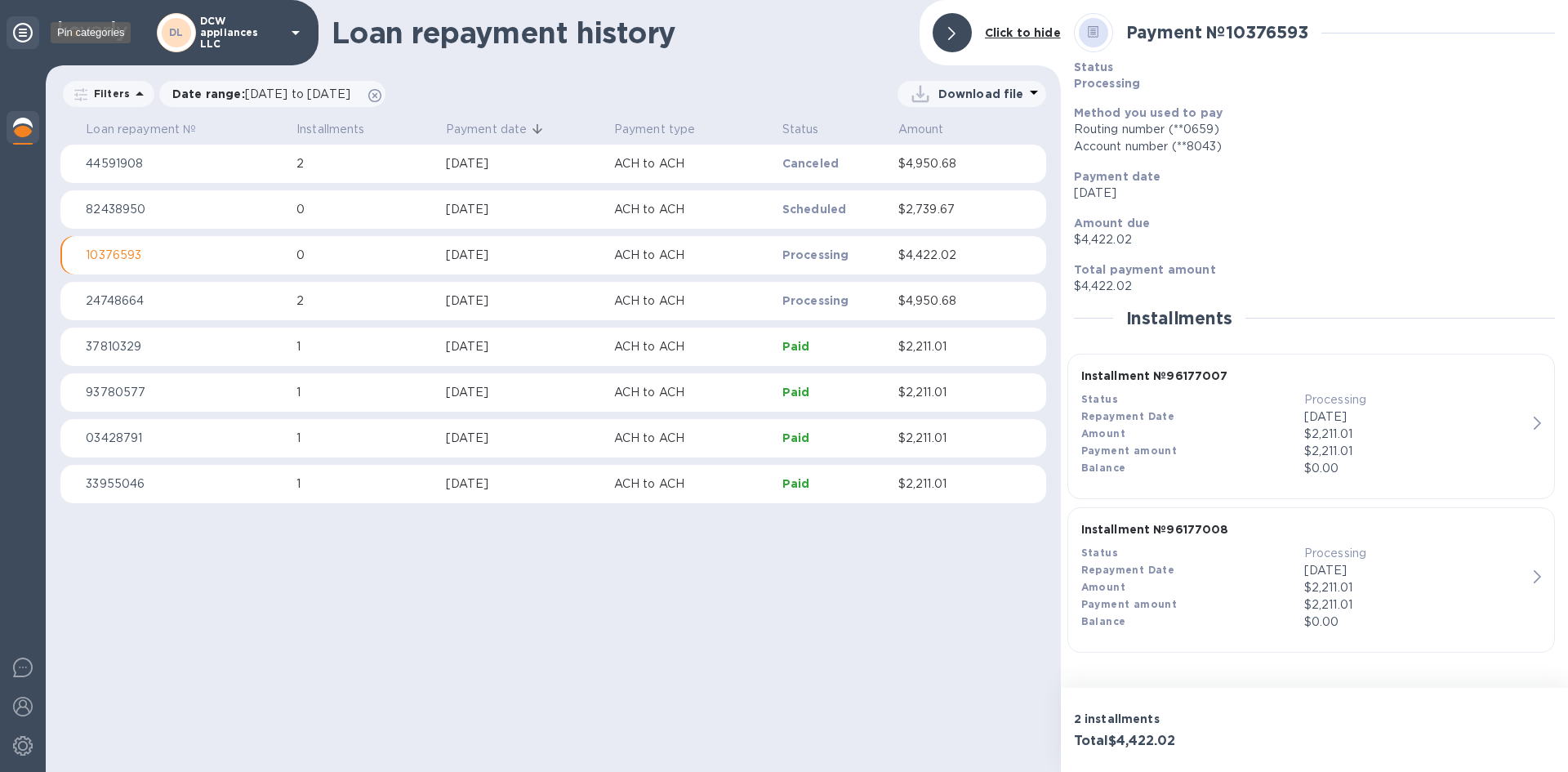
click at [18, 33] on icon at bounding box center [22, 33] width 20 height 20
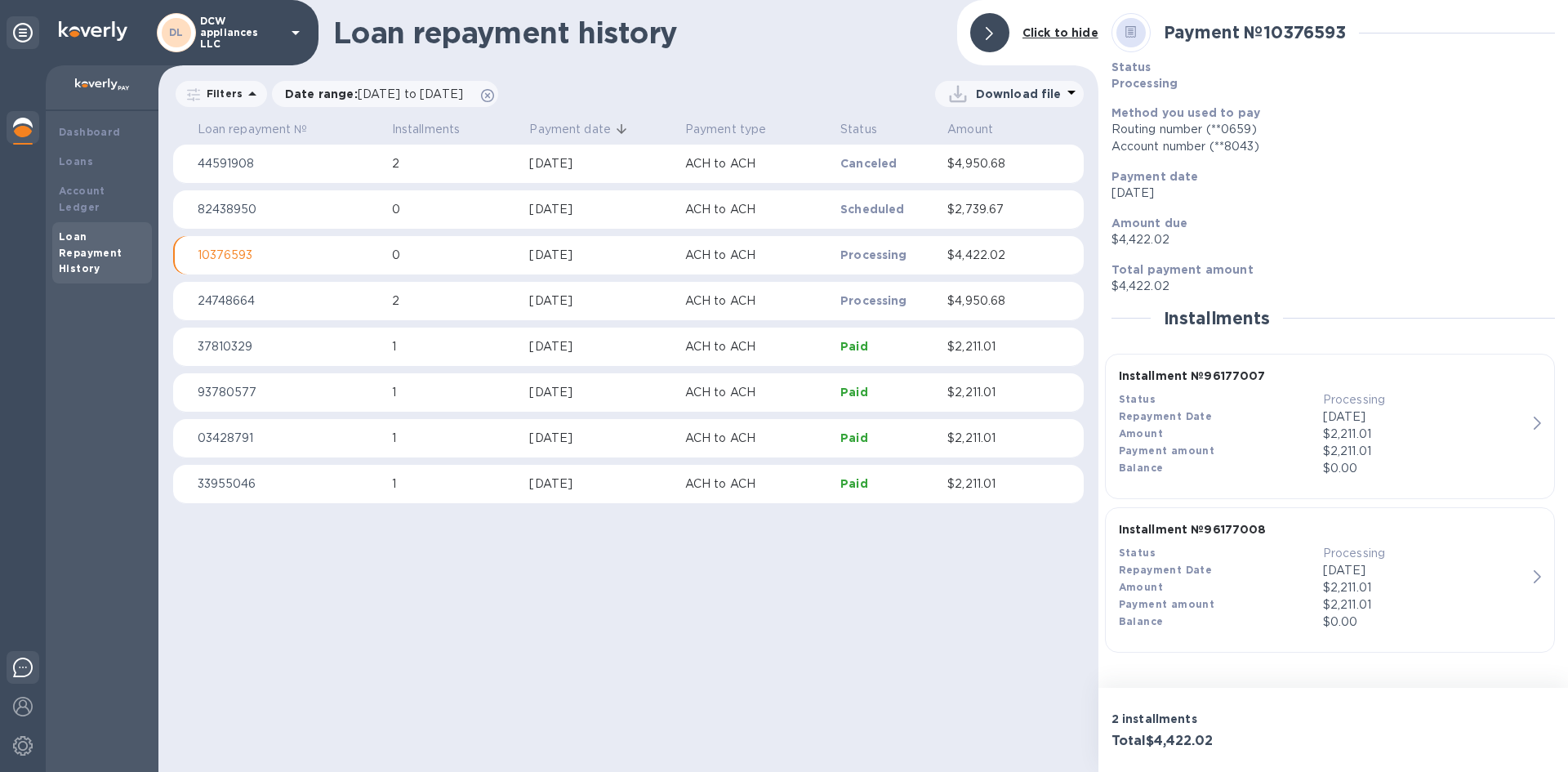
click at [13, 666] on img at bounding box center [22, 667] width 20 height 20
click at [116, 125] on div "Dashboard" at bounding box center [101, 132] width 87 height 17
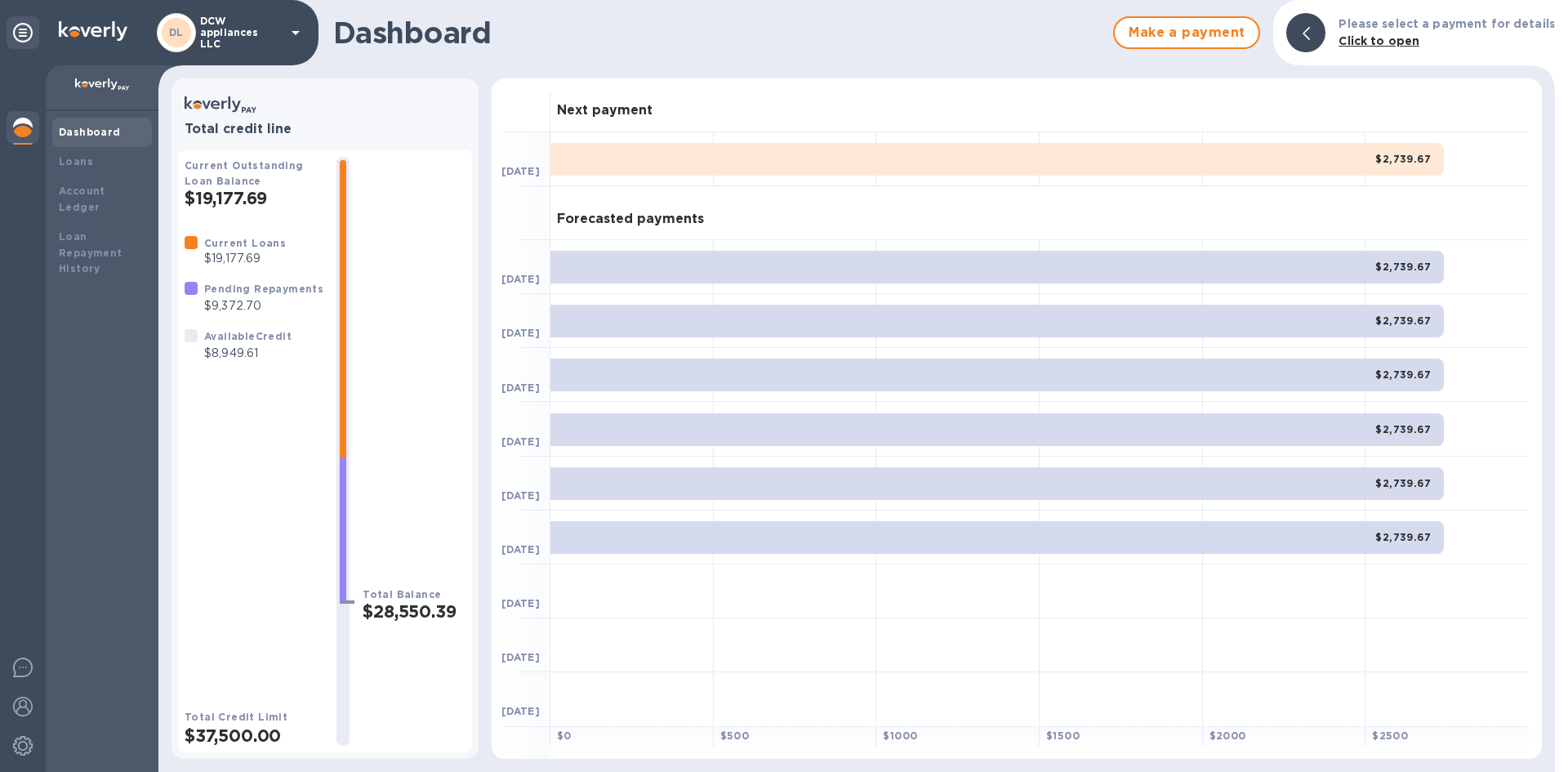
click at [1362, 37] on b "Click to open" at bounding box center [1378, 41] width 81 height 13
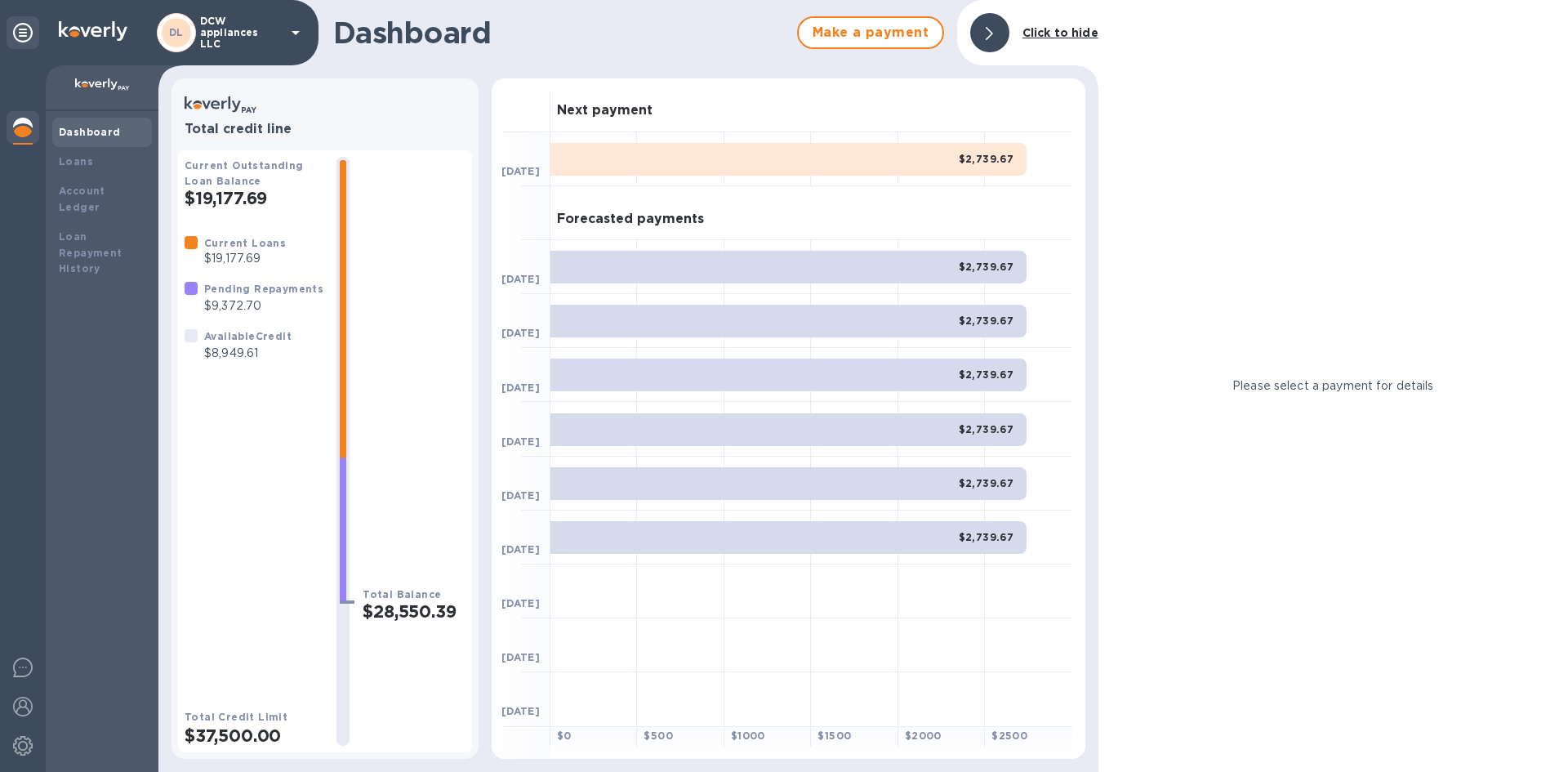
click at [975, 261] on b "$2,739.67" at bounding box center [986, 266] width 56 height 12
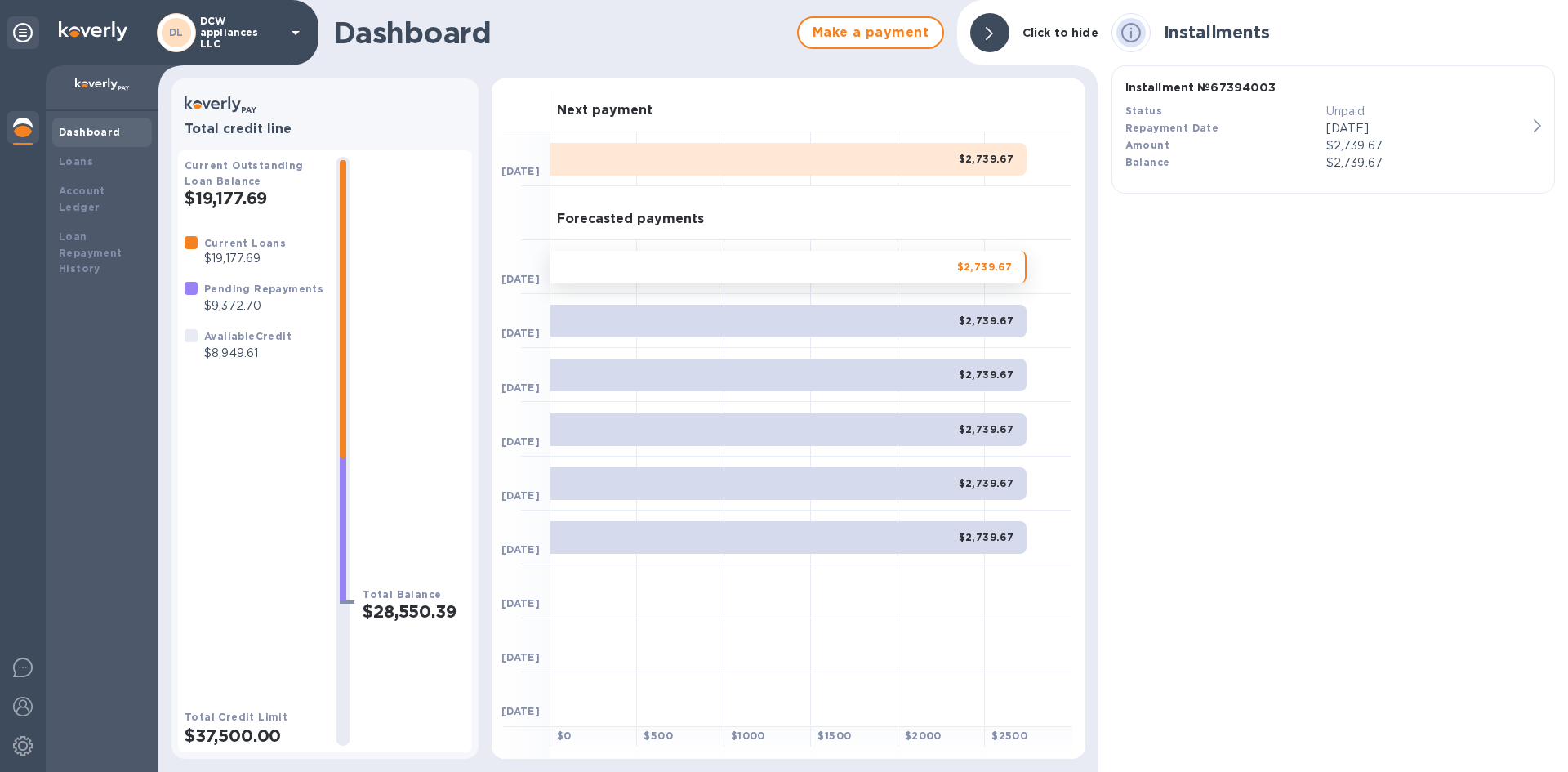
click at [970, 289] on div at bounding box center [941, 267] width 87 height 54
click at [971, 317] on b "$2,739.67" at bounding box center [986, 320] width 56 height 12
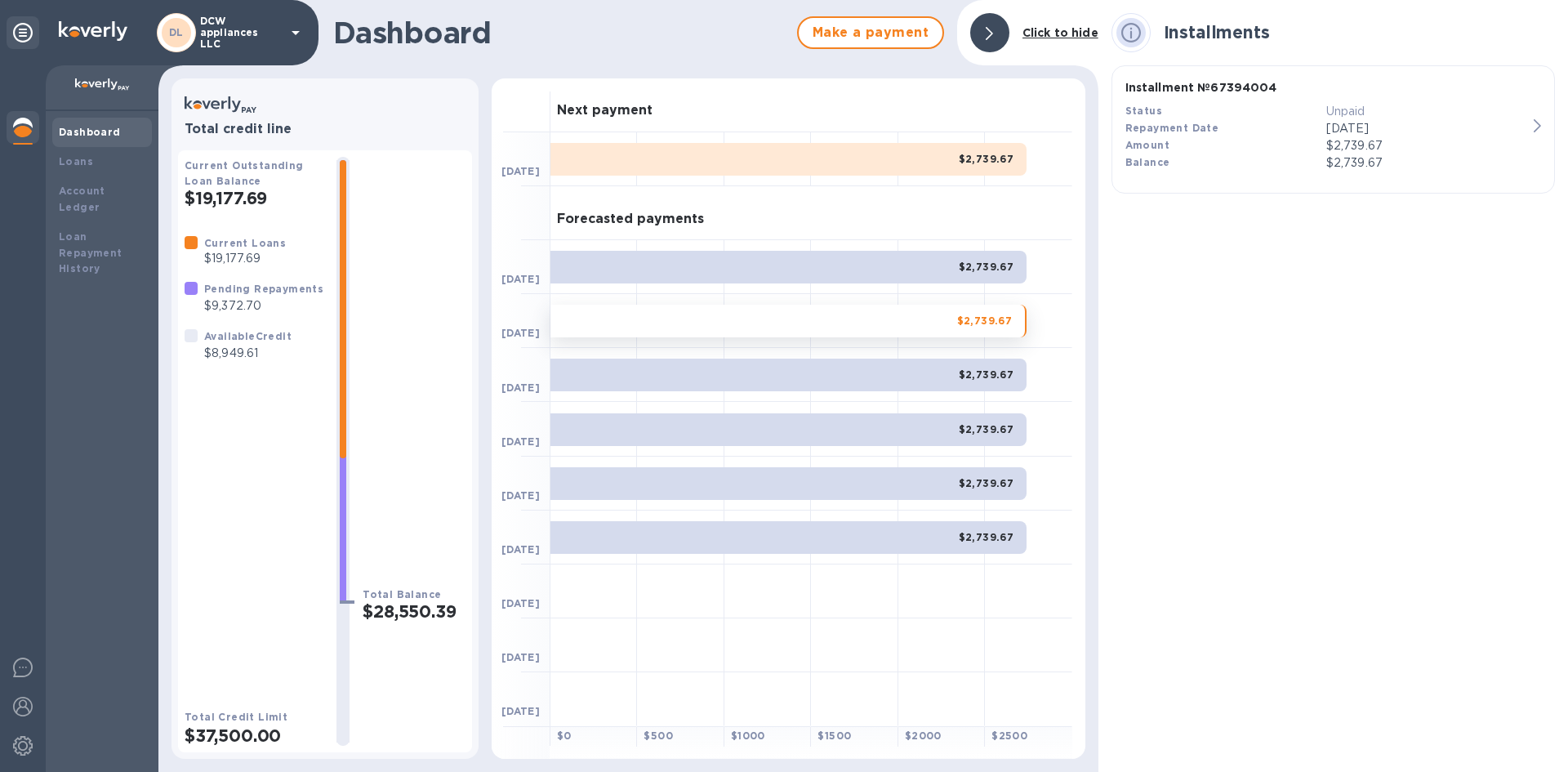
drag, startPoint x: 974, startPoint y: 374, endPoint x: 987, endPoint y: 373, distance: 13.0
click at [974, 376] on b "$2,739.67" at bounding box center [986, 373] width 56 height 12
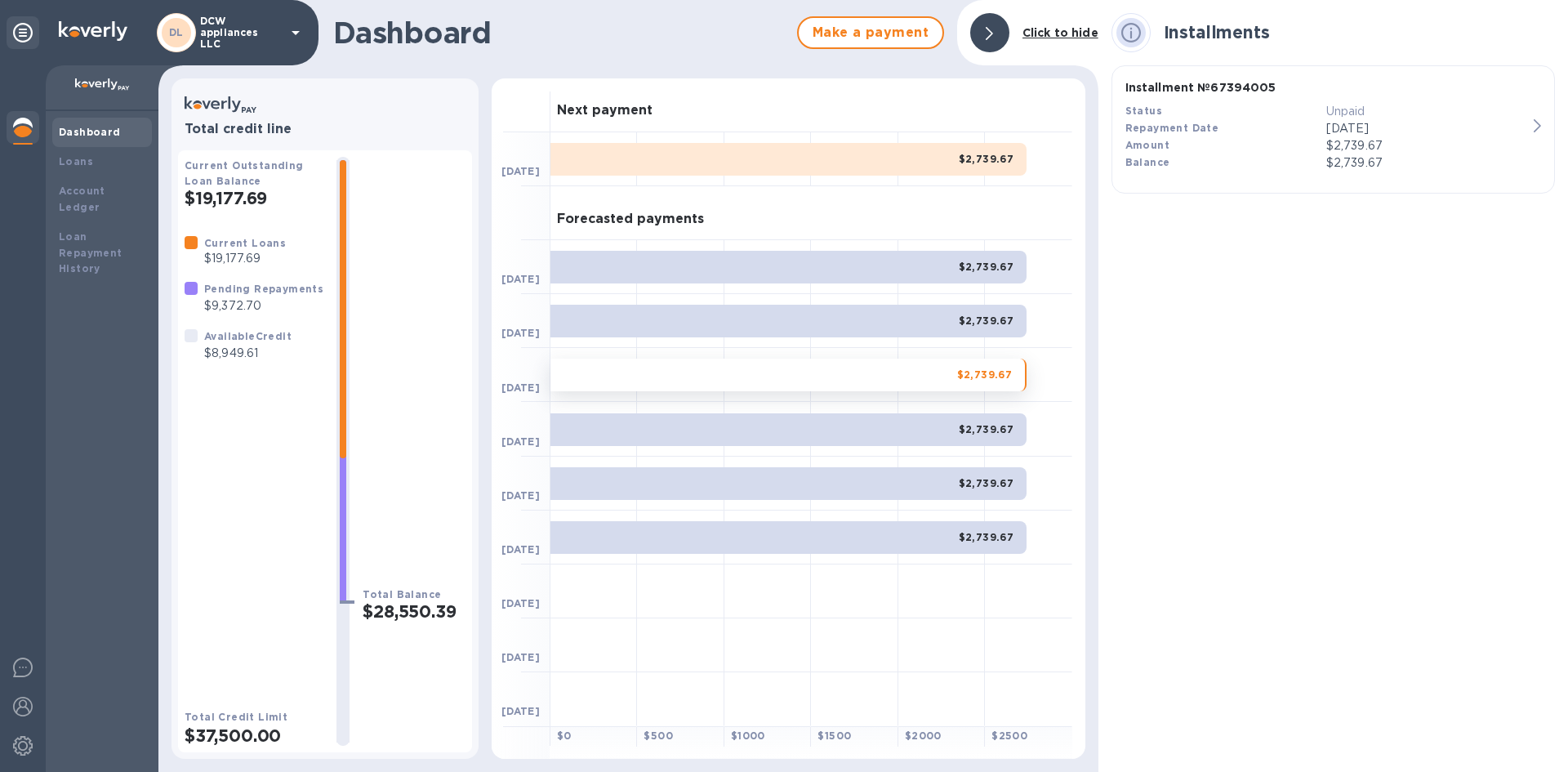
click at [909, 440] on div "$2,739.67" at bounding box center [788, 429] width 476 height 33
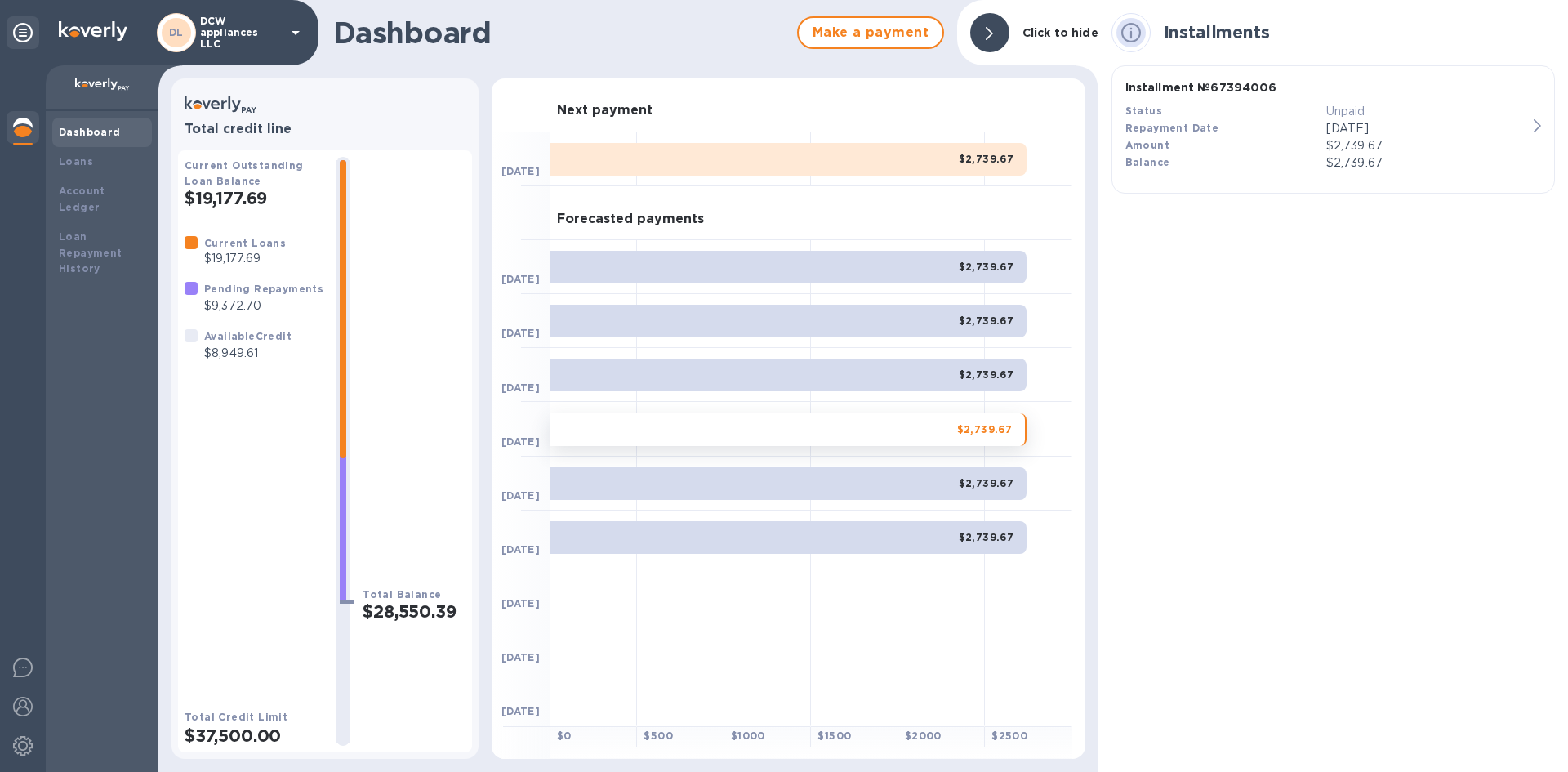
drag, startPoint x: 899, startPoint y: 483, endPoint x: 901, endPoint y: 509, distance: 26.1
click at [900, 487] on div "$2,739.67" at bounding box center [788, 483] width 476 height 33
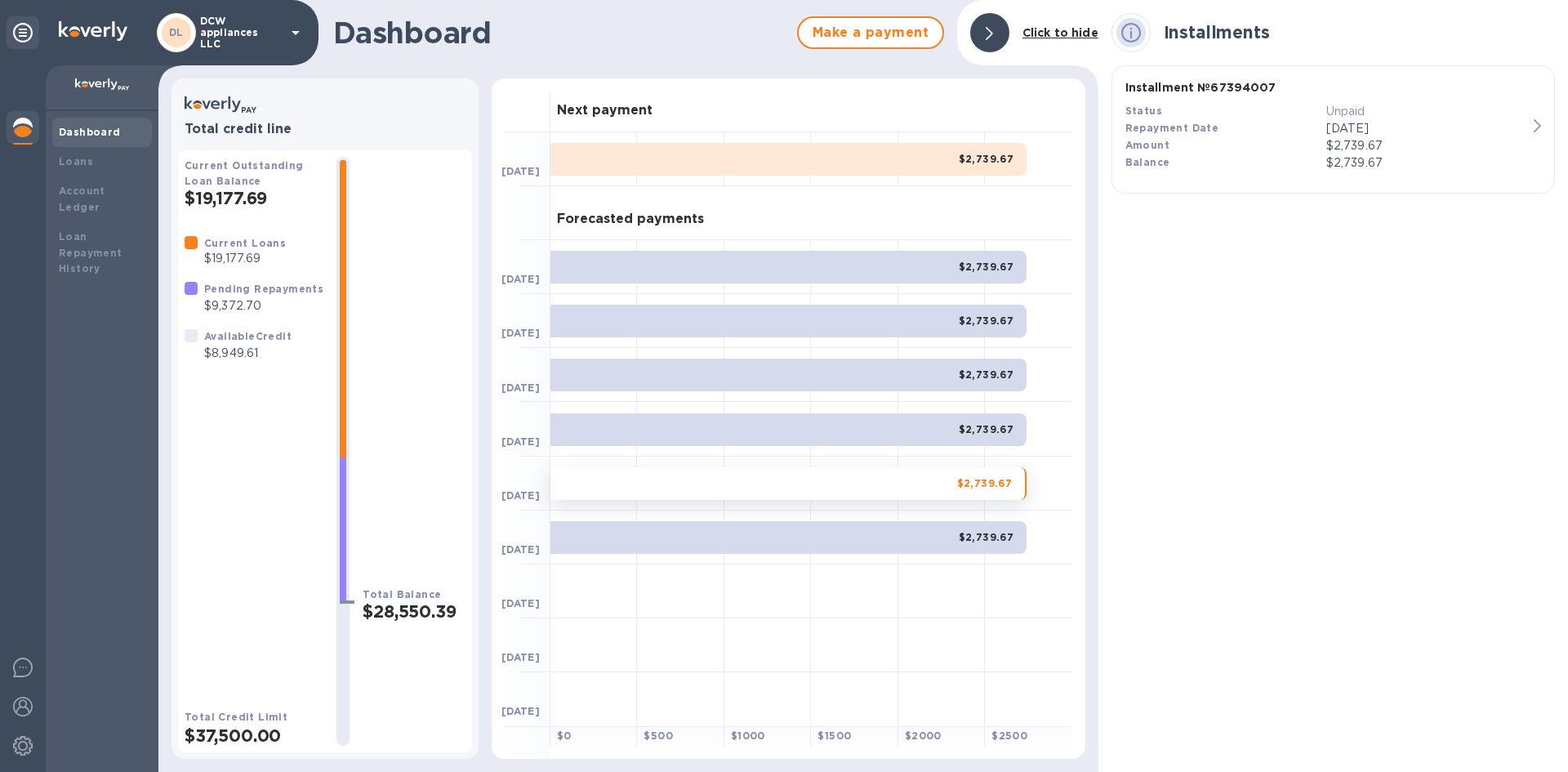
click at [906, 530] on div "$2,739.67" at bounding box center [788, 536] width 476 height 33
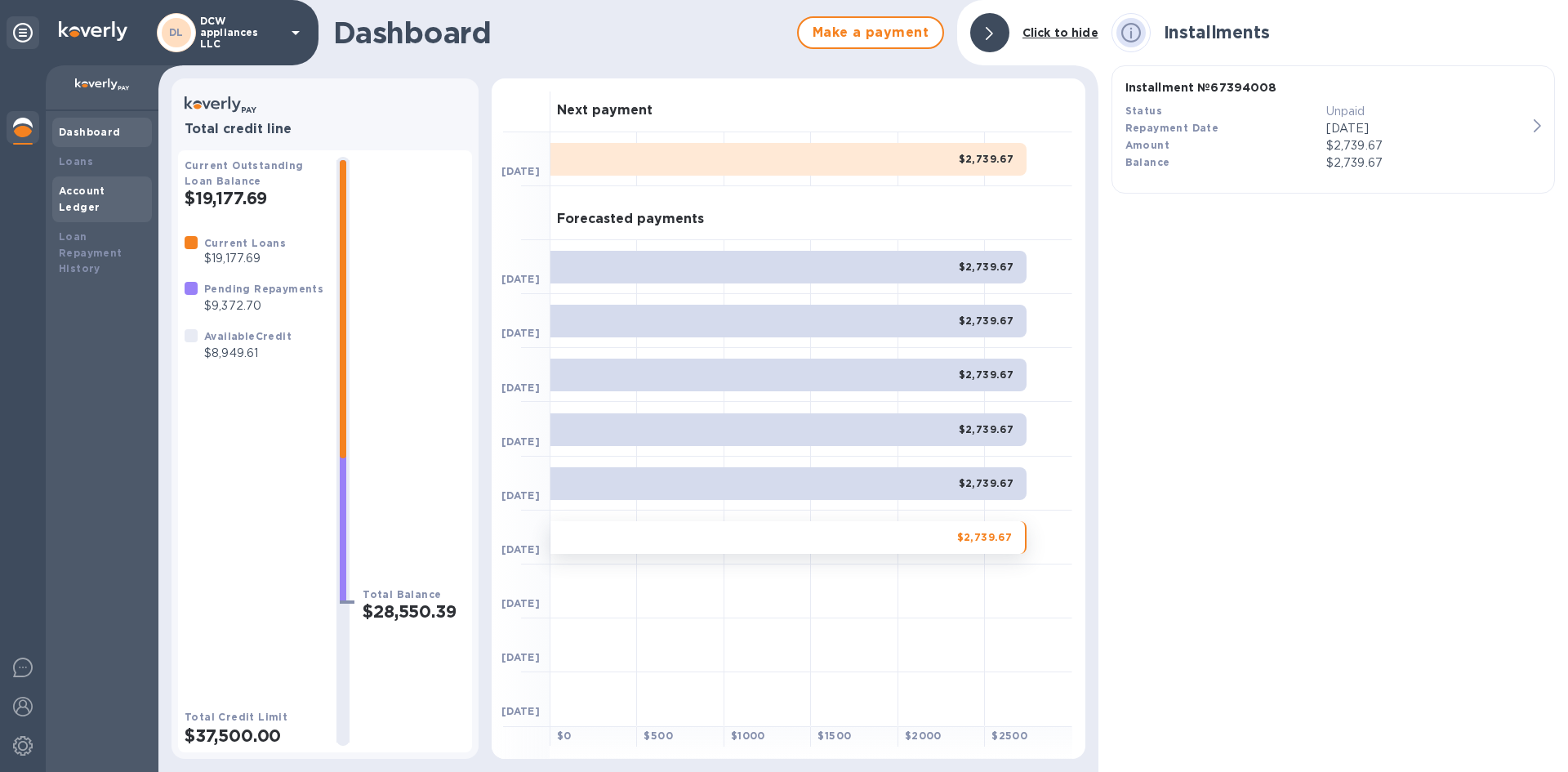
click at [60, 192] on b "Account Ledger" at bounding box center [82, 198] width 47 height 29
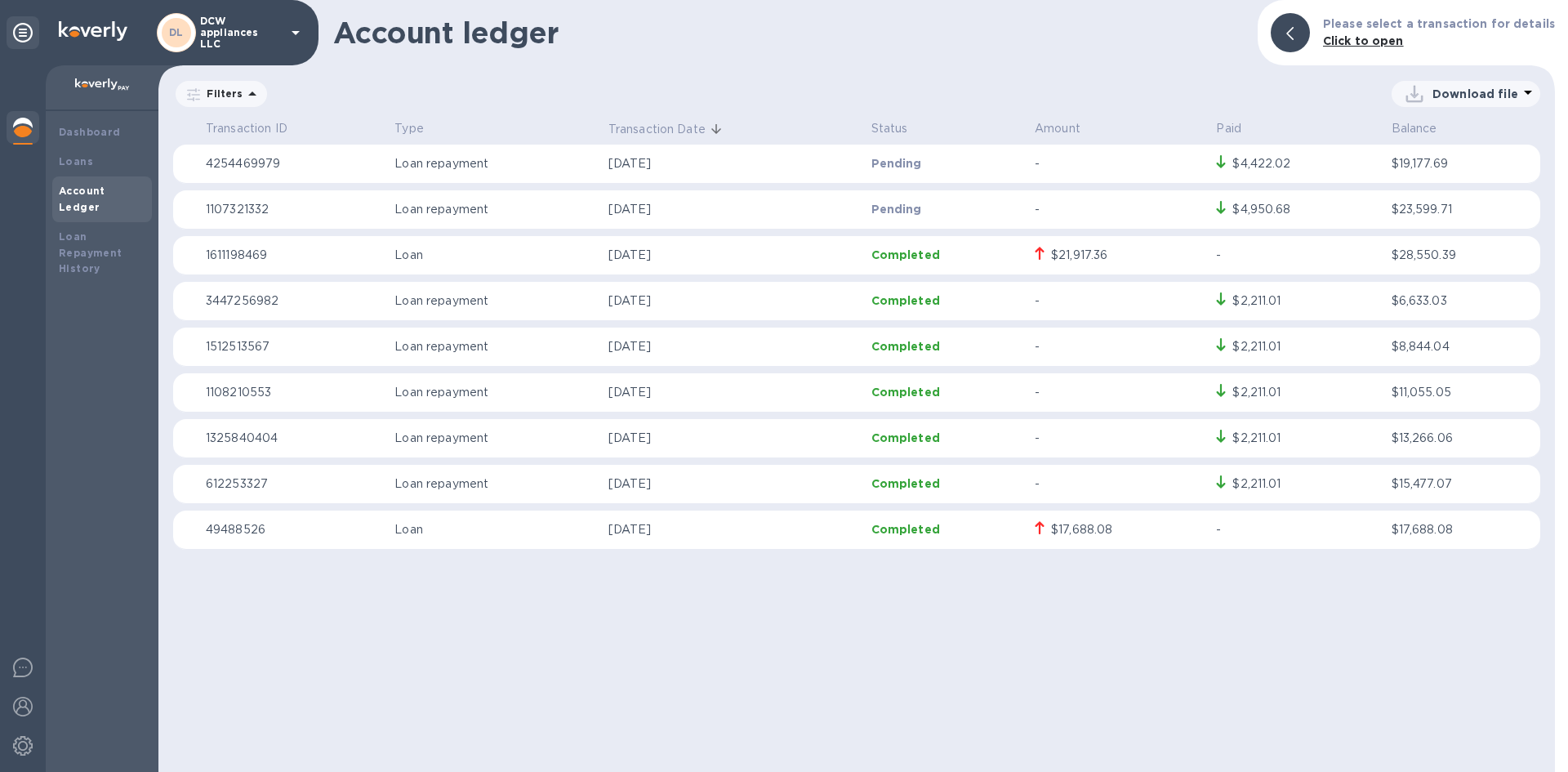
click at [946, 162] on p "Pending" at bounding box center [946, 164] width 150 height 17
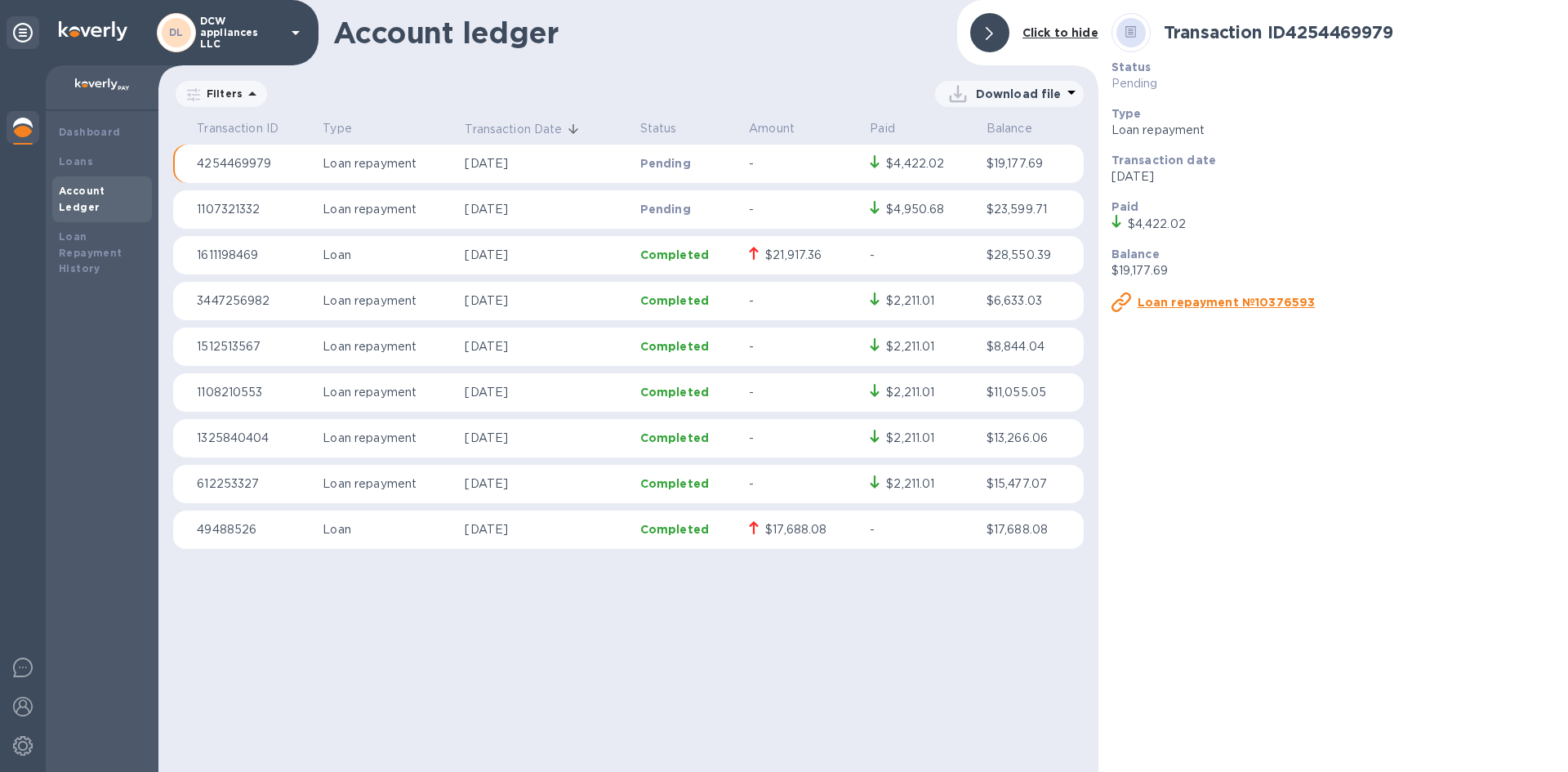
click at [1127, 36] on icon at bounding box center [1130, 32] width 11 height 12
click at [85, 244] on div "Loan Repayment History" at bounding box center [101, 253] width 87 height 49
